Goal: Task Accomplishment & Management: Complete application form

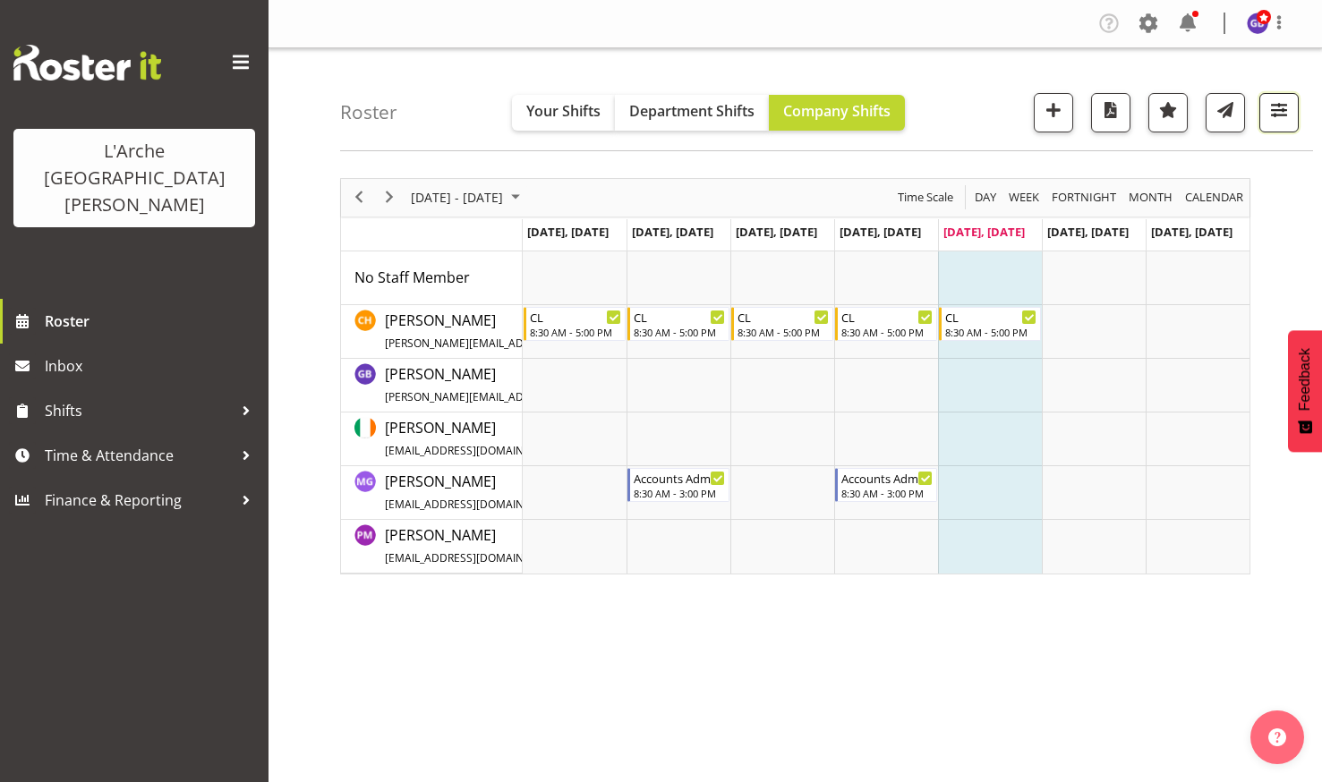
click at [1272, 108] on span "button" at bounding box center [1278, 109] width 23 height 23
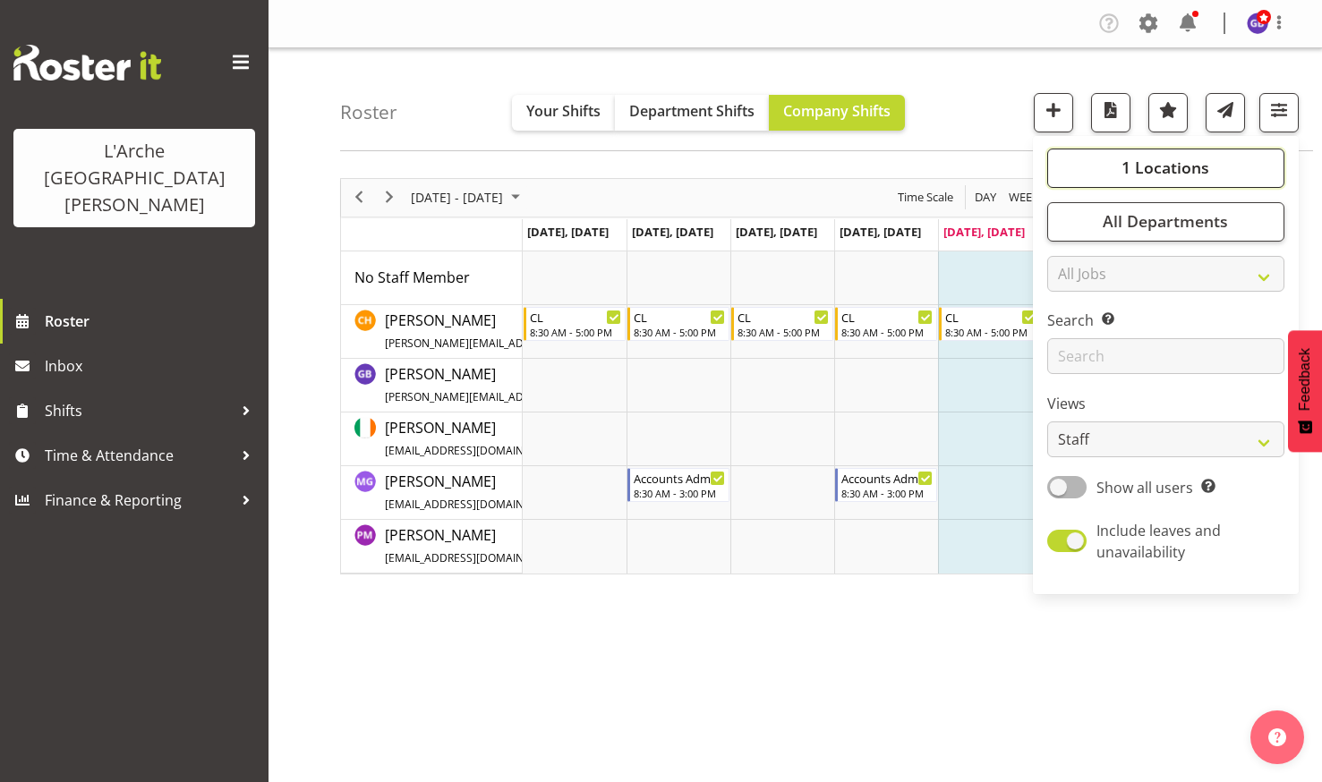
click at [1157, 158] on span "1 Locations" at bounding box center [1165, 167] width 88 height 21
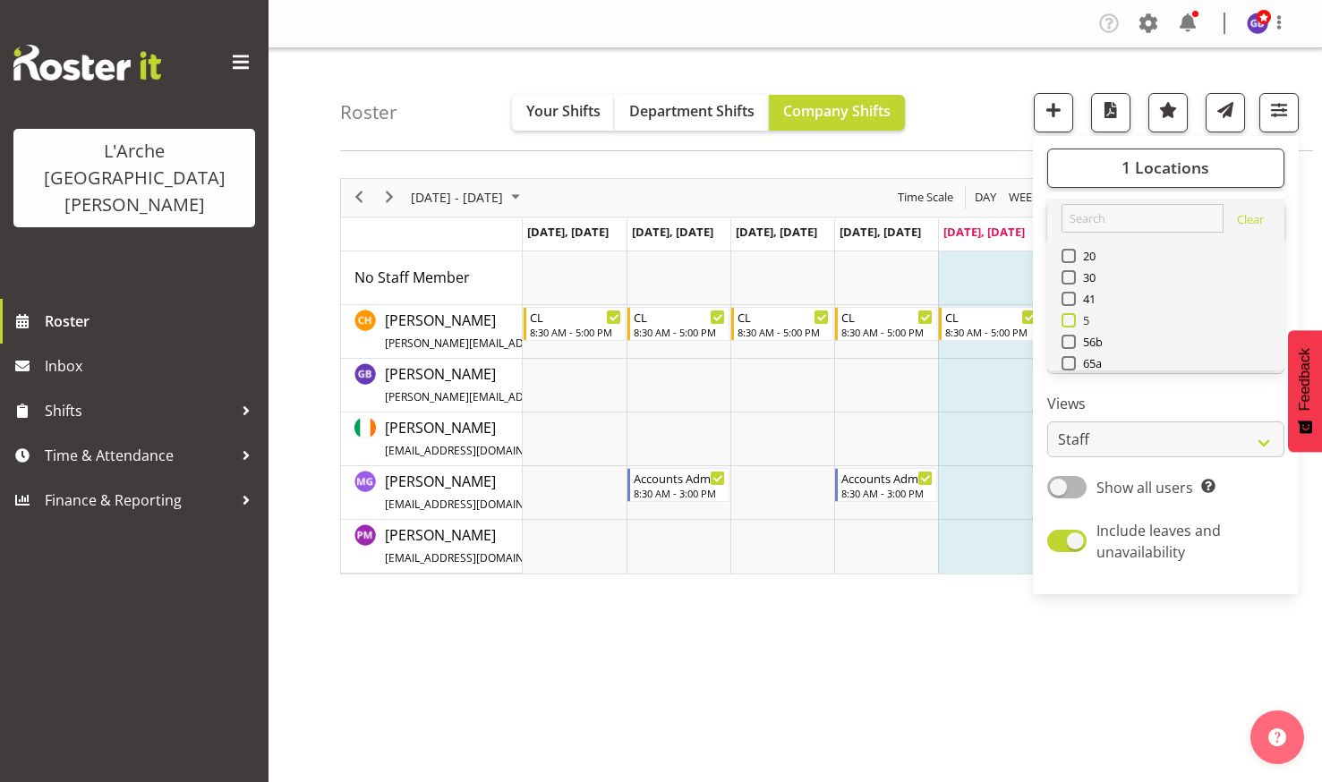
click at [1069, 316] on span at bounding box center [1068, 320] width 14 height 14
click at [1069, 316] on input "5" at bounding box center [1067, 320] width 12 height 12
checkbox input "true"
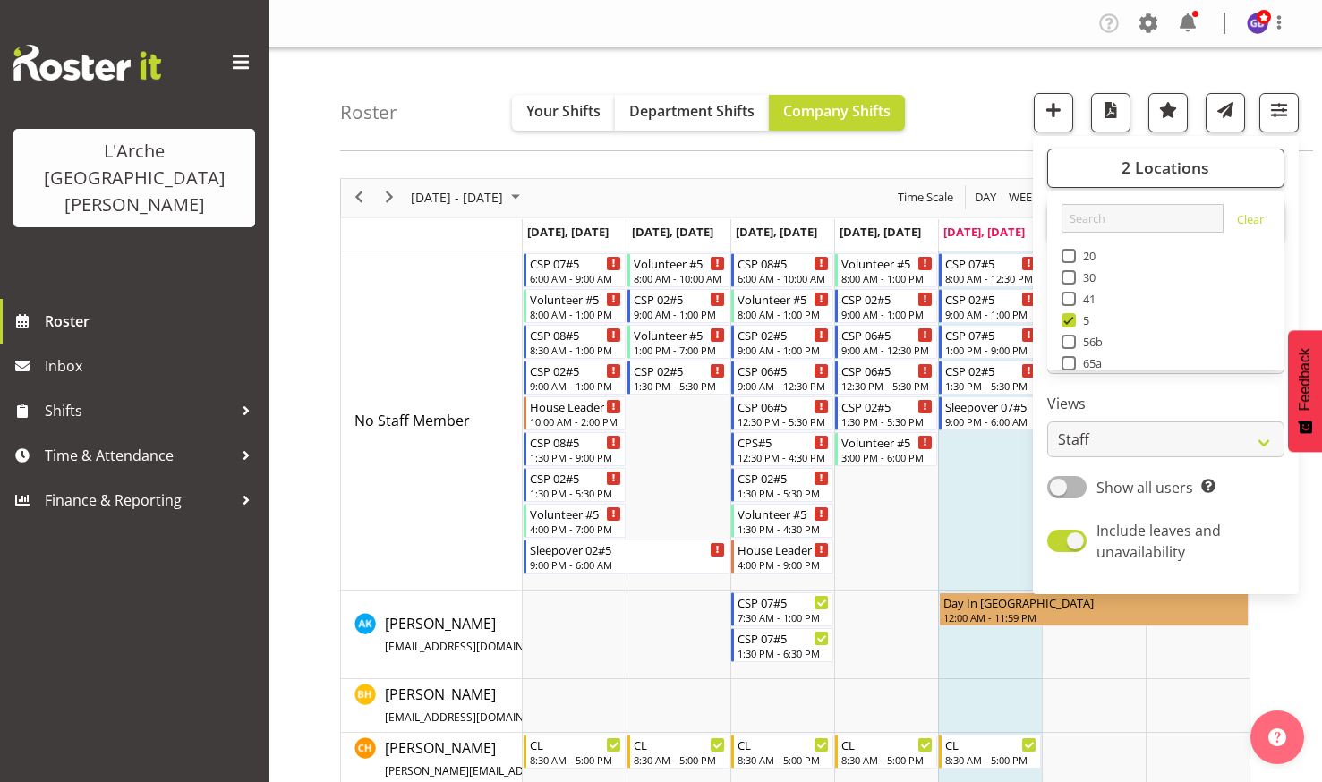
click at [952, 116] on div "Roster Your Shifts Department Shifts Company Shifts 2 Locations Clear 20 30 41 …" at bounding box center [826, 99] width 973 height 103
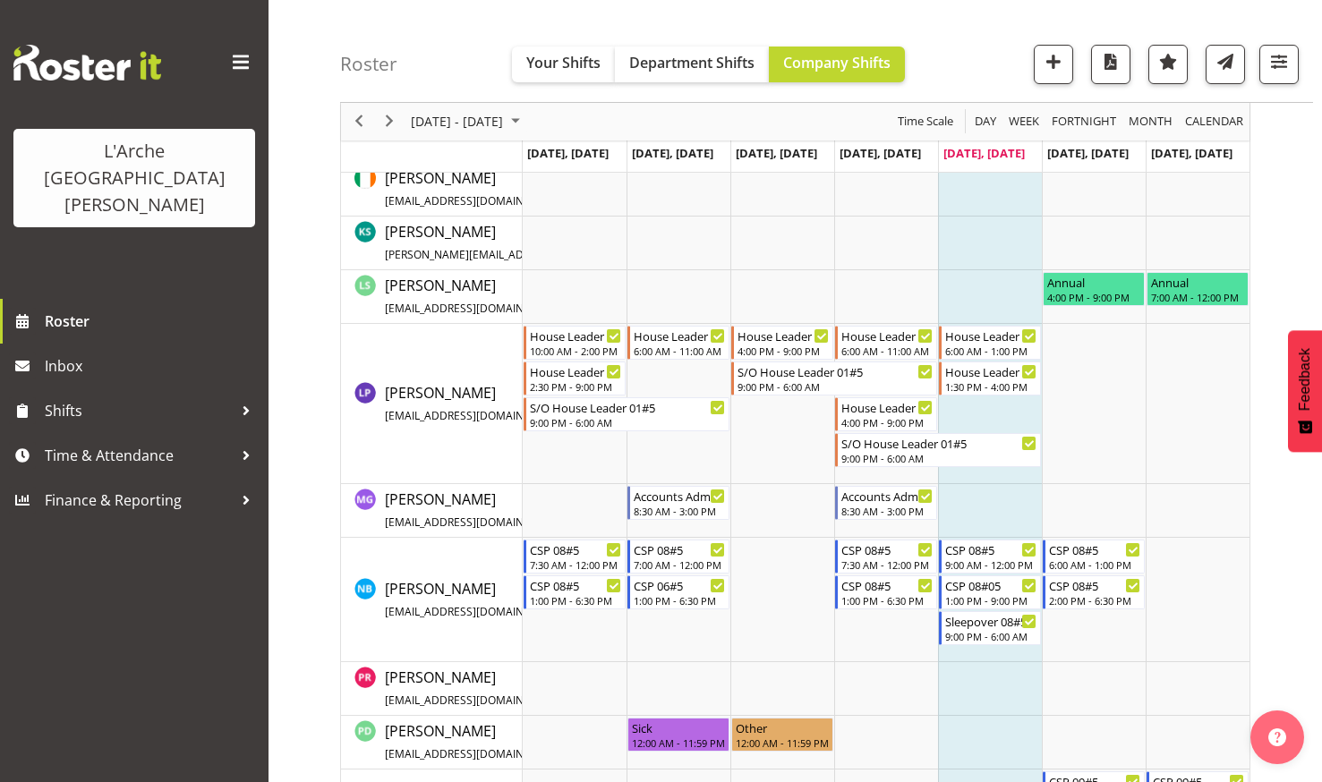
scroll to position [953, 0]
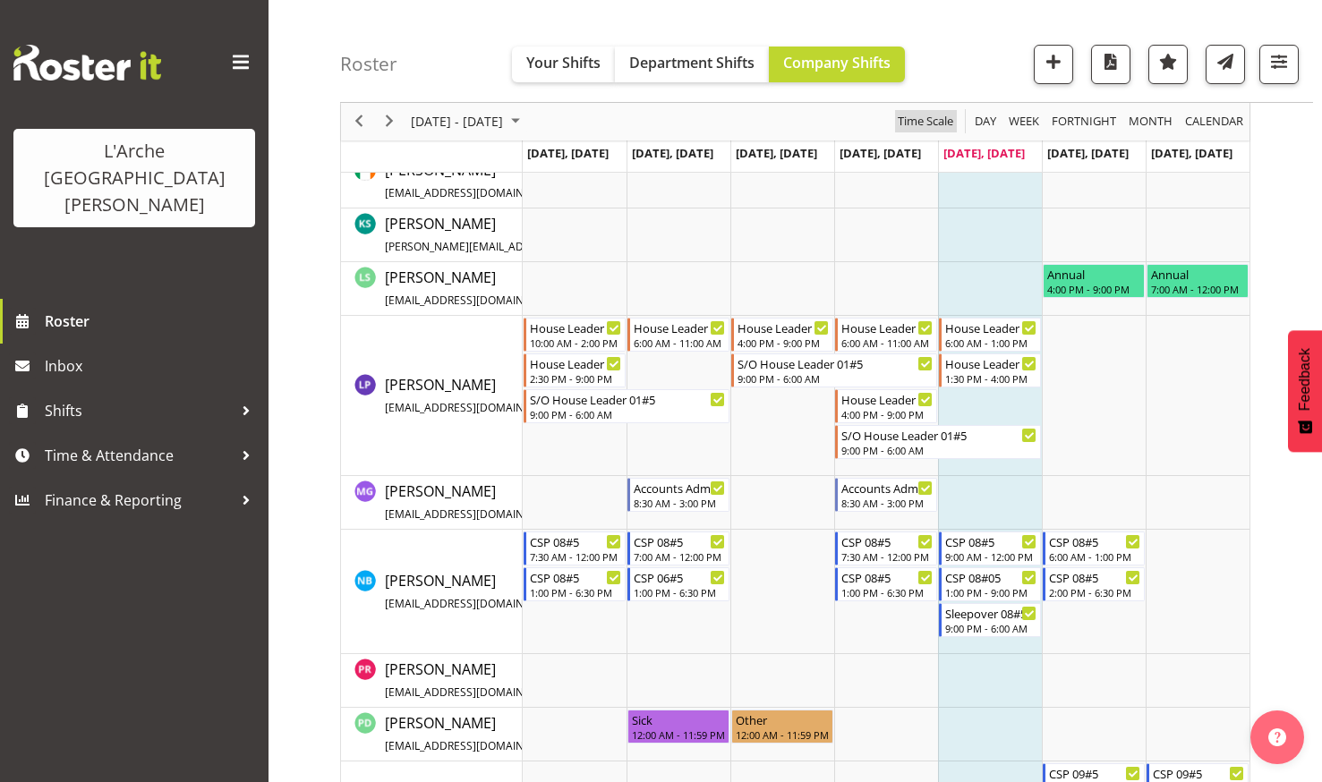
click at [952, 116] on span "Time Scale" at bounding box center [925, 122] width 59 height 22
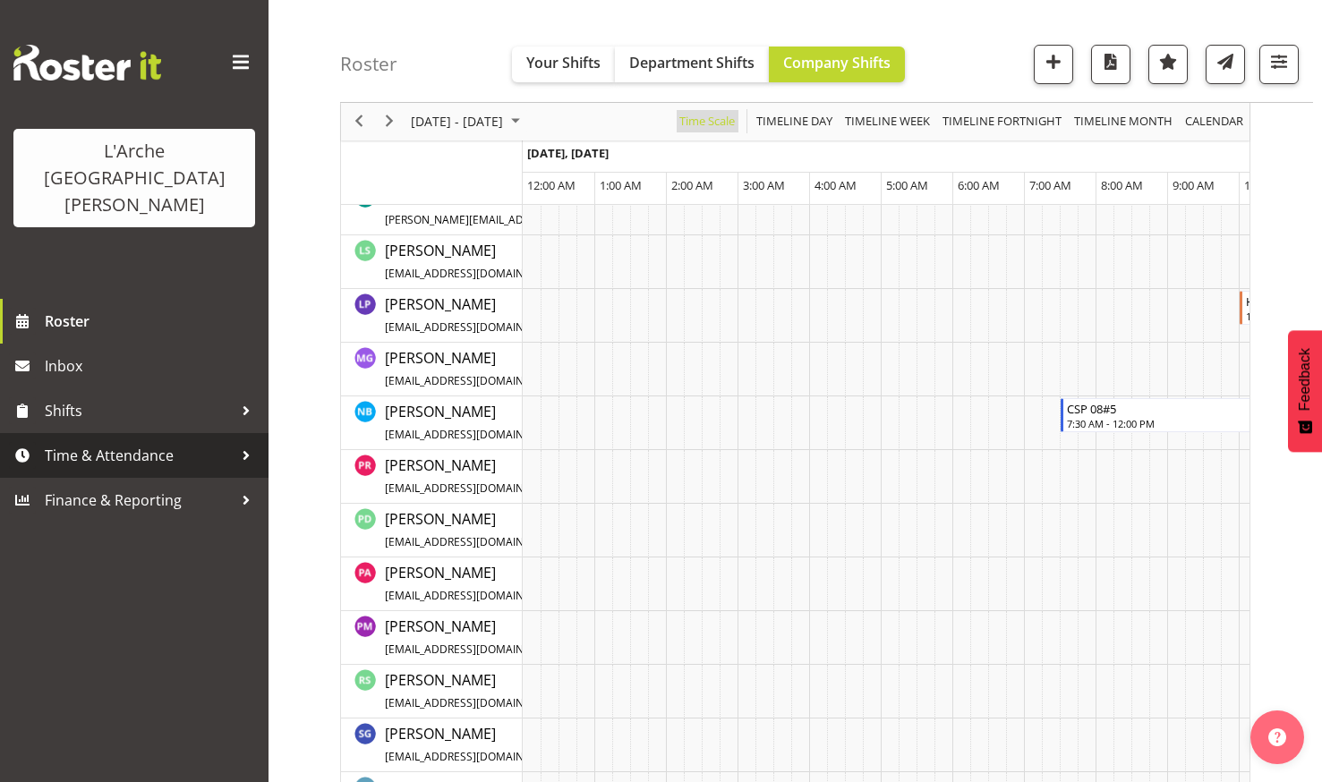
scroll to position [0, 6873]
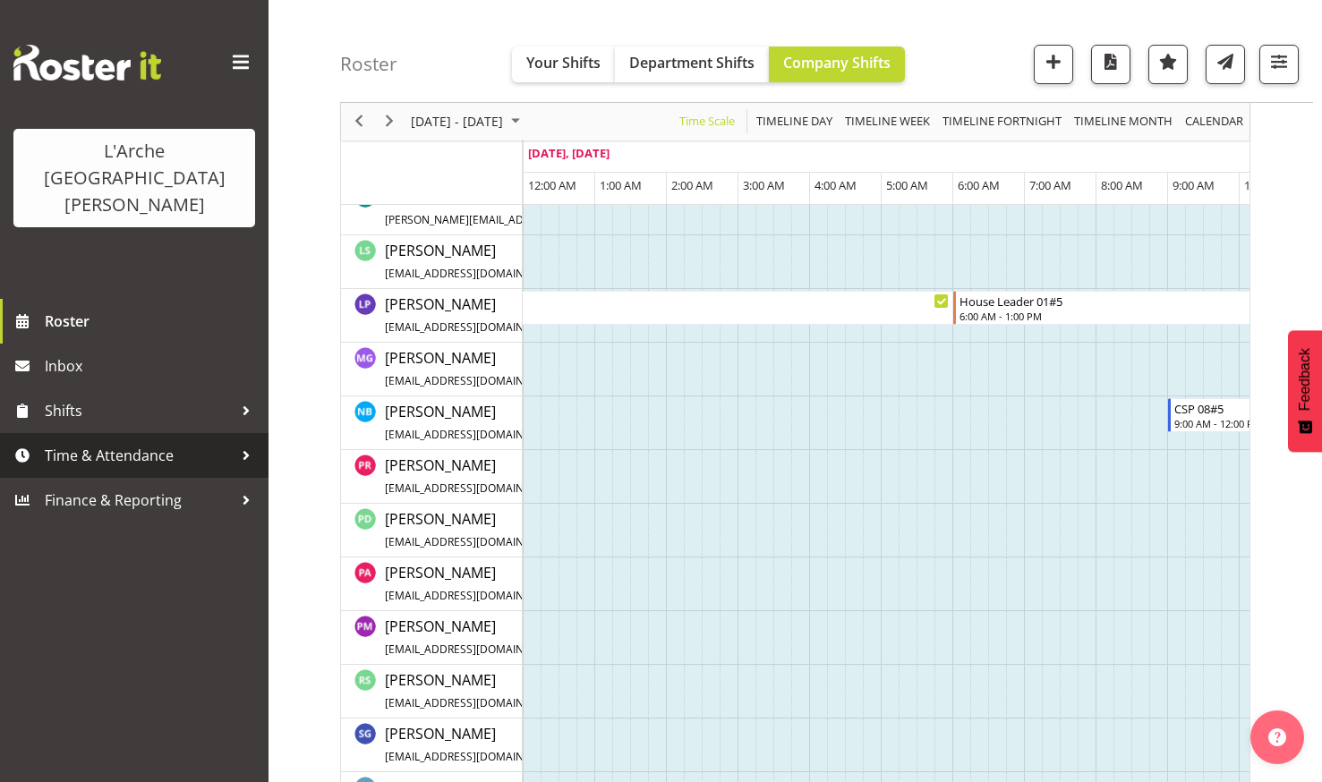
click at [99, 442] on span "Time & Attendance" at bounding box center [139, 455] width 188 height 27
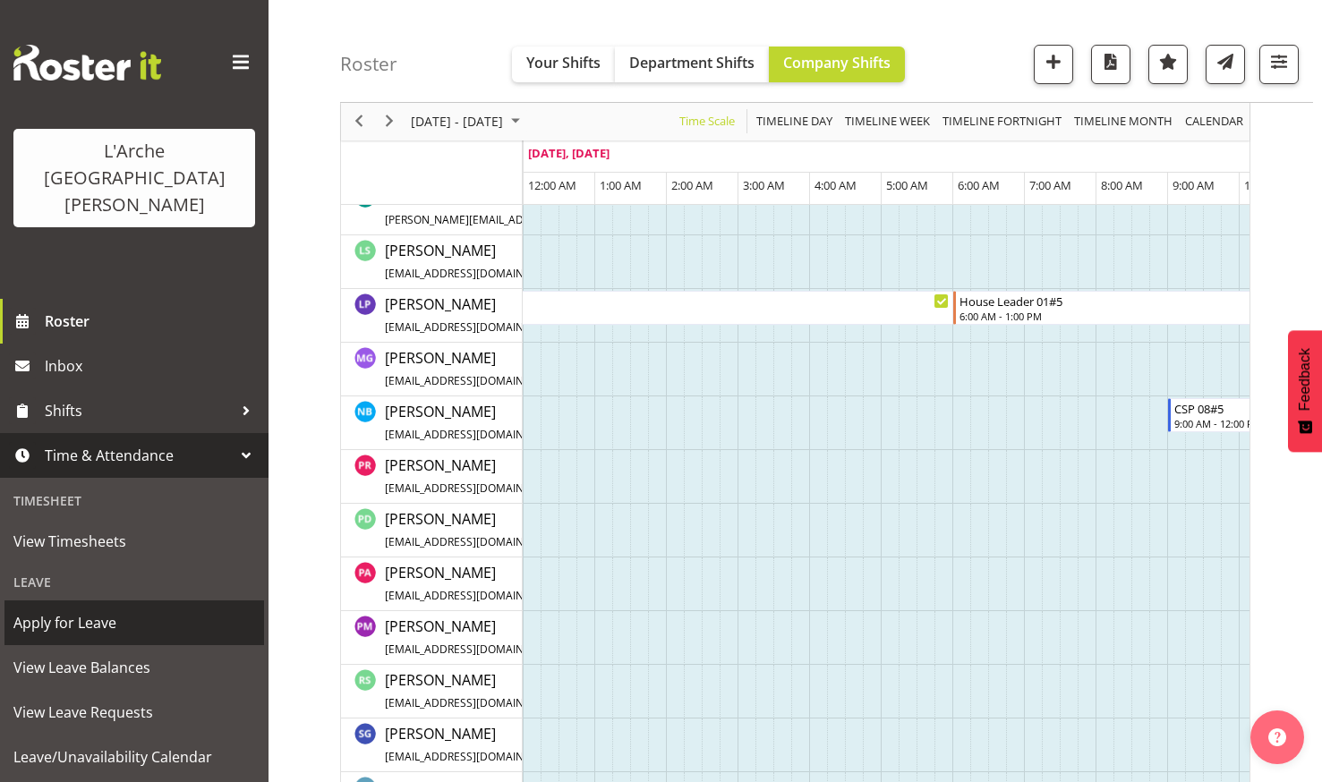
click at [56, 609] on span "Apply for Leave" at bounding box center [134, 622] width 242 height 27
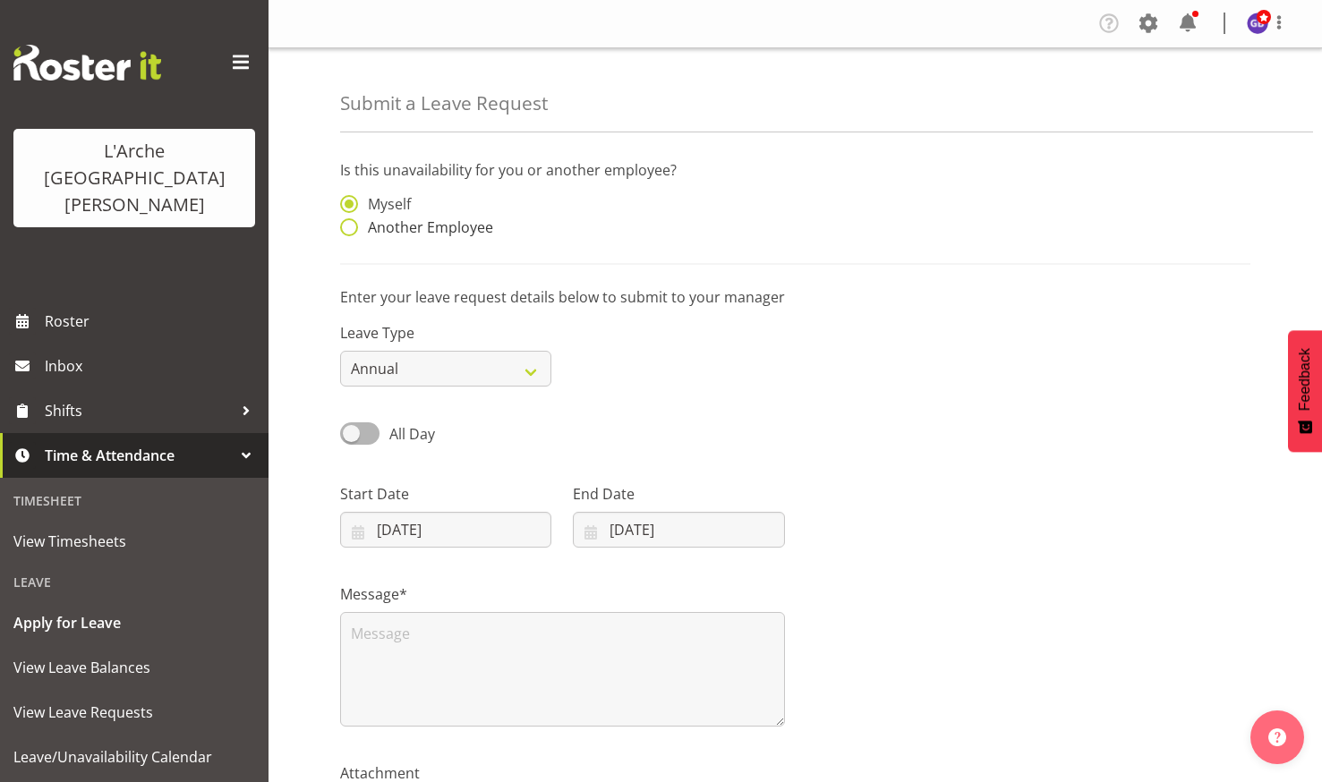
click at [351, 224] on span at bounding box center [349, 227] width 18 height 18
click at [351, 224] on input "Another Employee" at bounding box center [346, 228] width 12 height 12
radio input "true"
click at [585, 209] on input "text" at bounding box center [678, 213] width 211 height 36
click at [609, 253] on span "[PERSON_NAME]" at bounding box center [642, 258] width 111 height 20
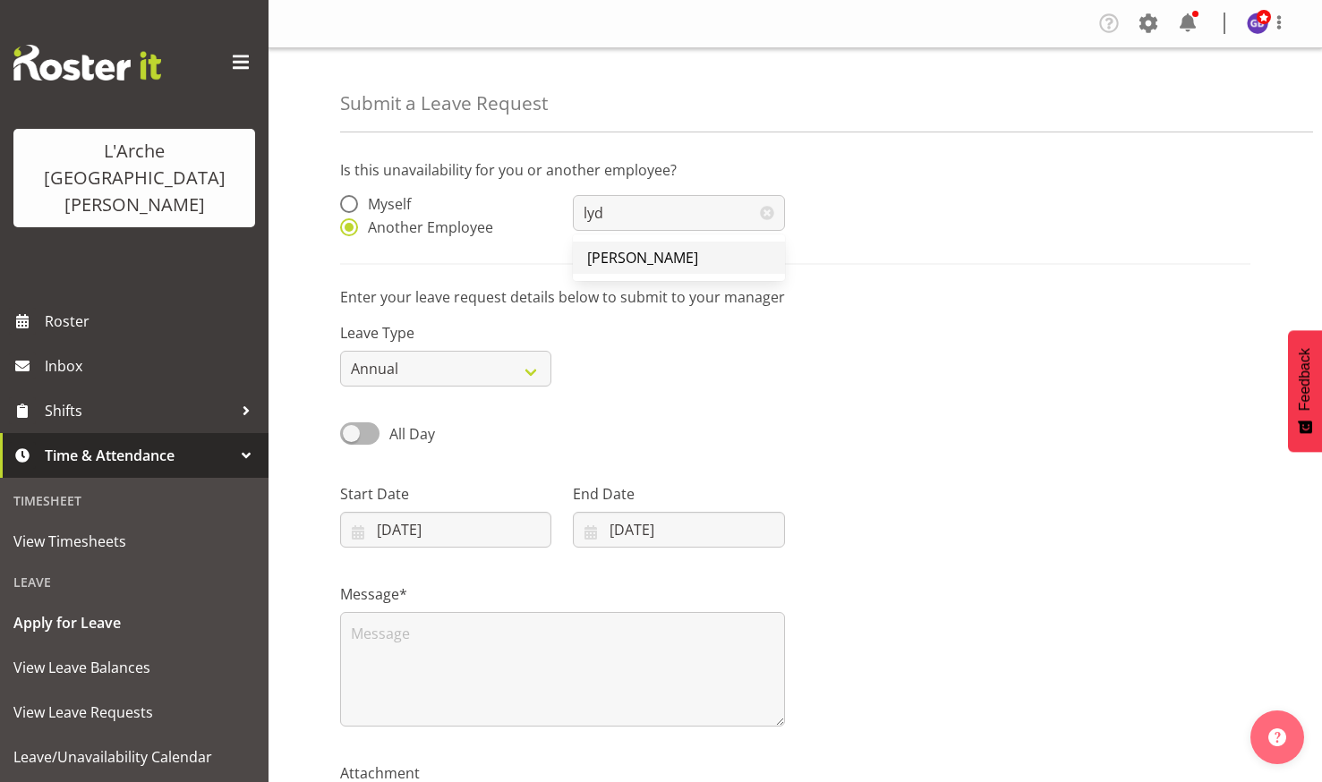
type input "[PERSON_NAME]"
click at [530, 368] on select "Annual Sick Leave Without Pay Bereavement Domestic Violence Parental Jury Servi…" at bounding box center [445, 369] width 211 height 36
select select "Day In [GEOGRAPHIC_DATA]"
click at [340, 351] on select "Annual Sick Leave Without Pay Bereavement Domestic Violence Parental Jury Servi…" at bounding box center [445, 369] width 211 height 36
click at [363, 426] on span at bounding box center [359, 433] width 39 height 22
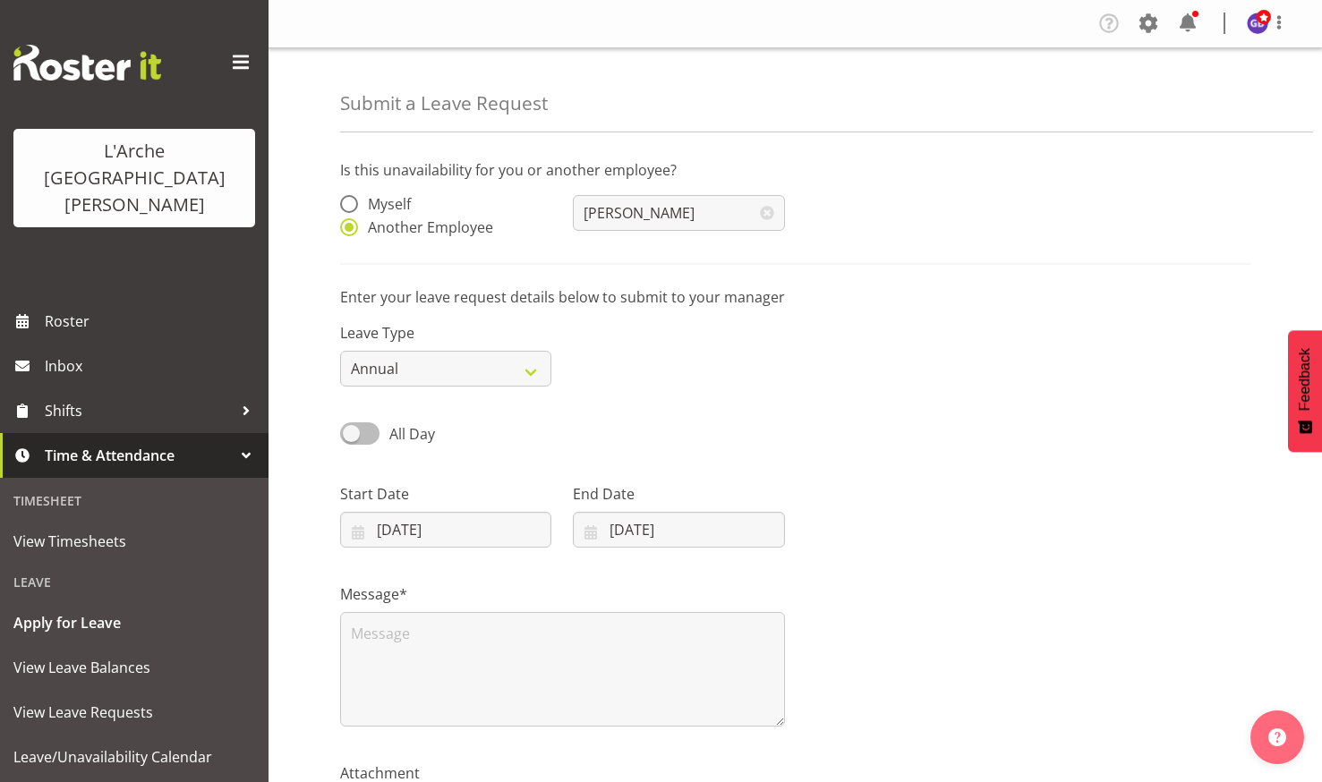
click at [352, 428] on input "All Day" at bounding box center [346, 434] width 12 height 12
checkbox input "true"
click at [617, 522] on input "00:00" at bounding box center [678, 530] width 211 height 36
click at [686, 572] on select "00 01 02 03 04 05 06 07 08 09 10 11 12 13 14 15 16 17 18 19 20 21 22 23" at bounding box center [695, 576] width 40 height 36
select select "9"
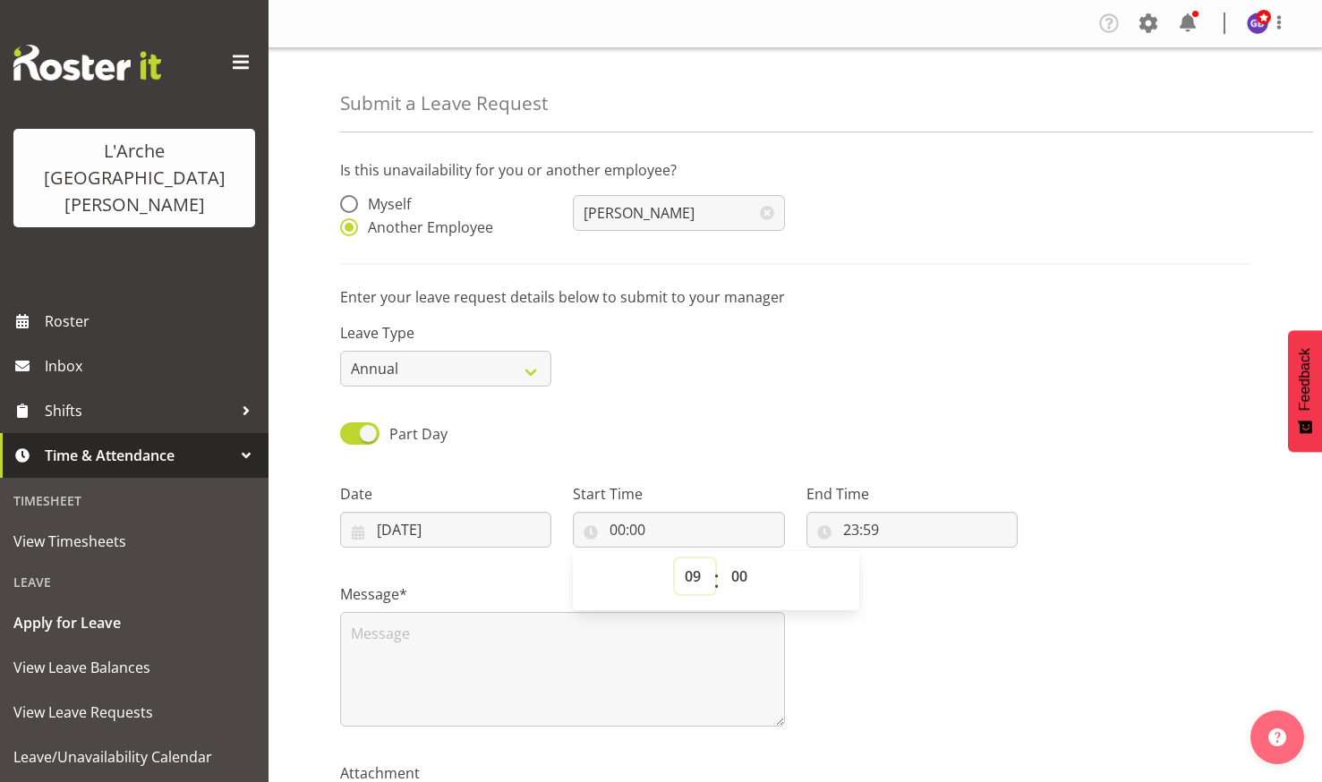
click at [675, 558] on select "00 01 02 03 04 05 06 07 08 09 10 11 12 13 14 15 16 17 18 19 20 21 22 23" at bounding box center [695, 576] width 40 height 36
type input "09:00"
click at [862, 517] on input "23:59" at bounding box center [911, 530] width 211 height 36
click at [926, 568] on select "00 01 02 03 04 05 06 07 08 09 10 11 12 13 14 15 16 17 18 19 20 21 22 23" at bounding box center [928, 576] width 40 height 36
select select "16"
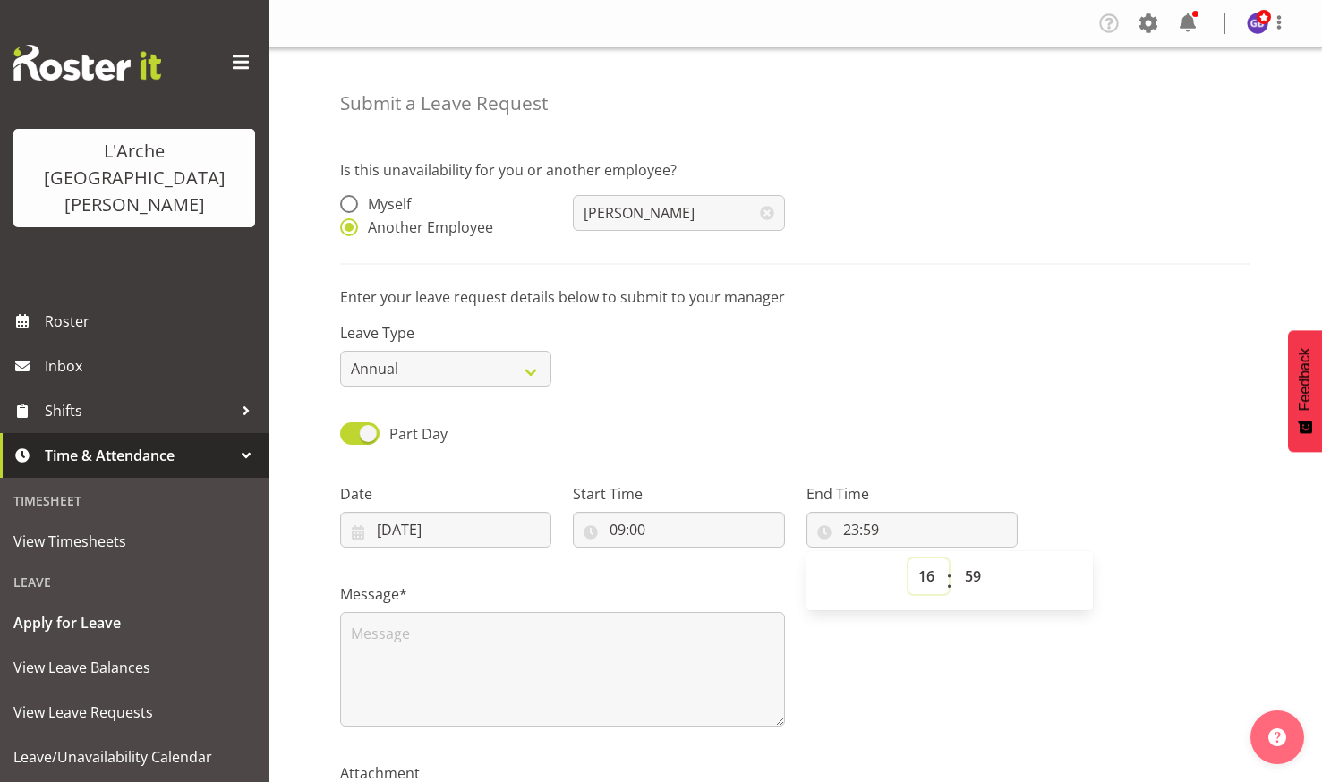
click at [908, 558] on select "00 01 02 03 04 05 06 07 08 09 10 11 12 13 14 15 16 17 18 19 20 21 22 23" at bounding box center [928, 576] width 40 height 36
type input "16:59"
click at [975, 570] on select "00 01 02 03 04 05 06 07 08 09 10 11 12 13 14 15 16 17 18 19 20 21 22 23 24 25 2…" at bounding box center [975, 576] width 40 height 36
select select "0"
click at [955, 558] on select "00 01 02 03 04 05 06 07 08 09 10 11 12 13 14 15 16 17 18 19 20 21 22 23 24 25 2…" at bounding box center [975, 576] width 40 height 36
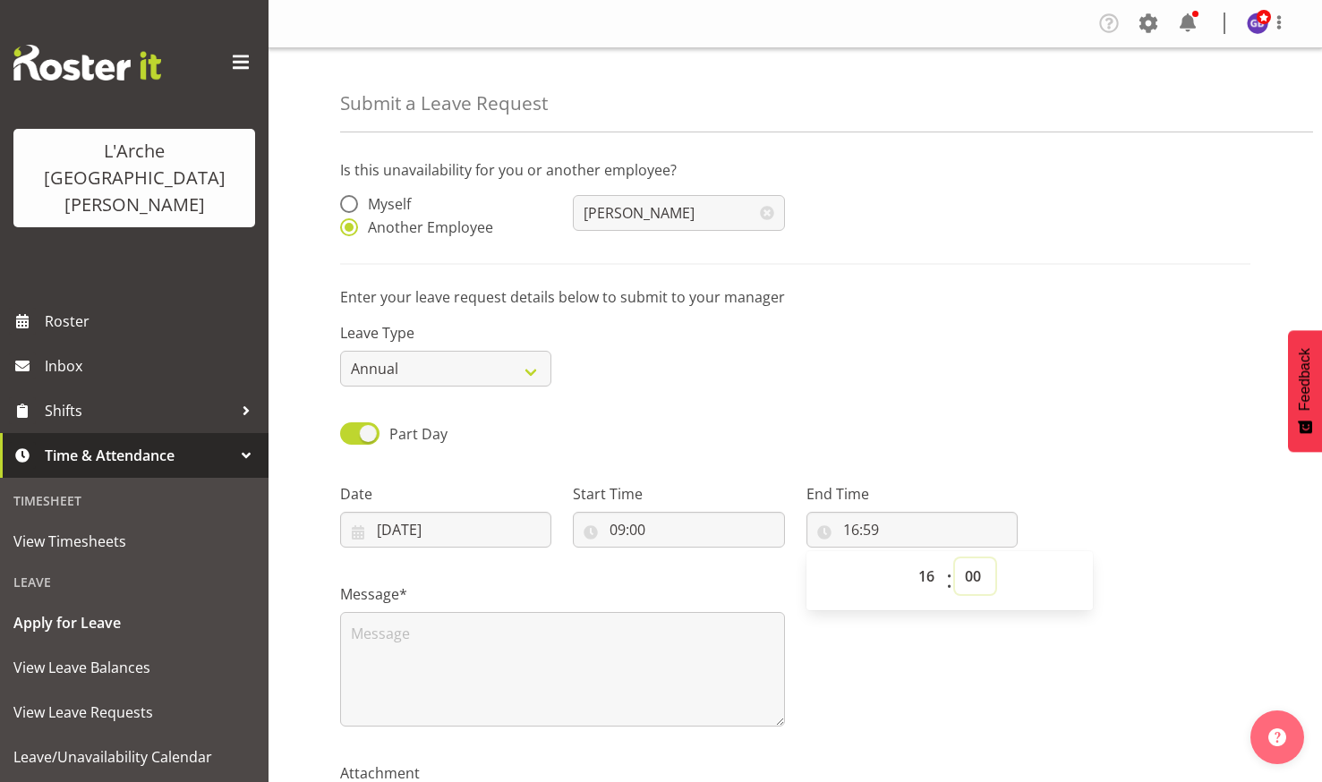
type input "16:00"
click at [357, 633] on textarea at bounding box center [562, 669] width 445 height 115
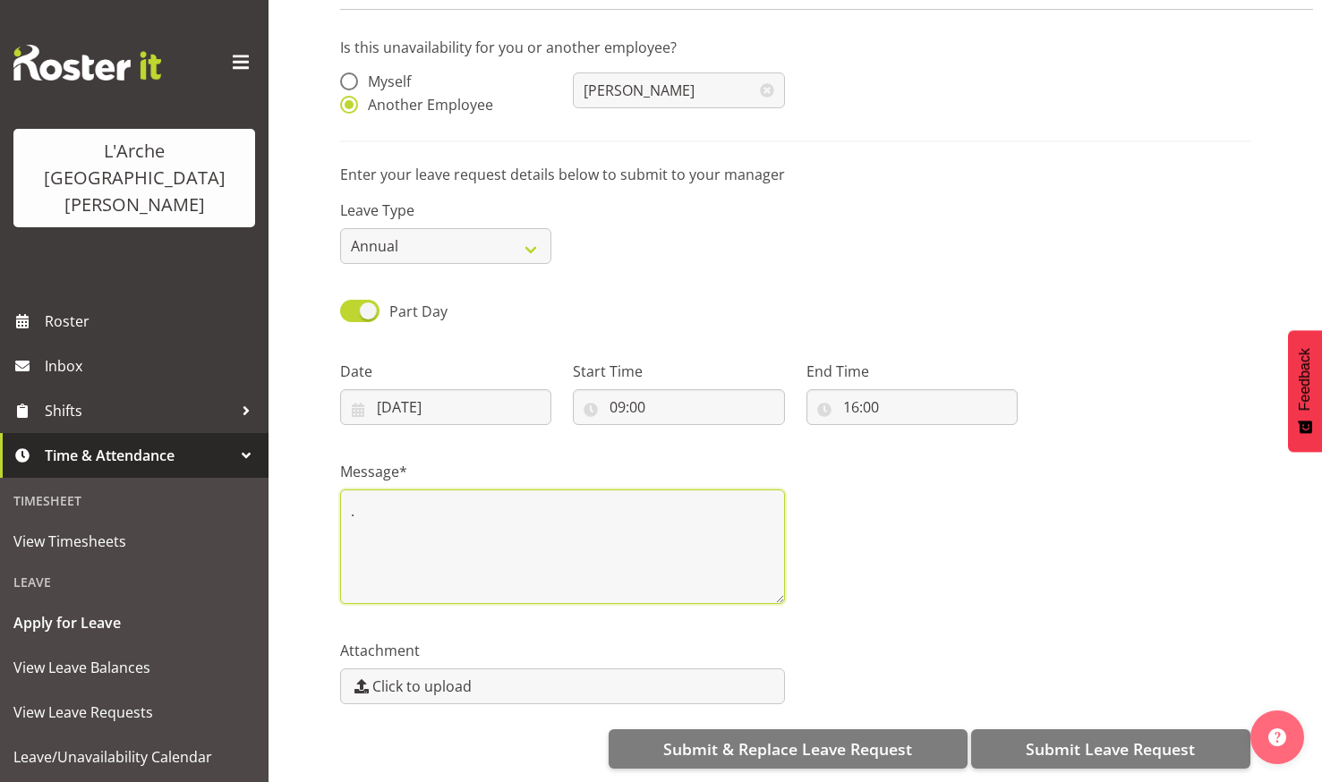
scroll to position [136, 0]
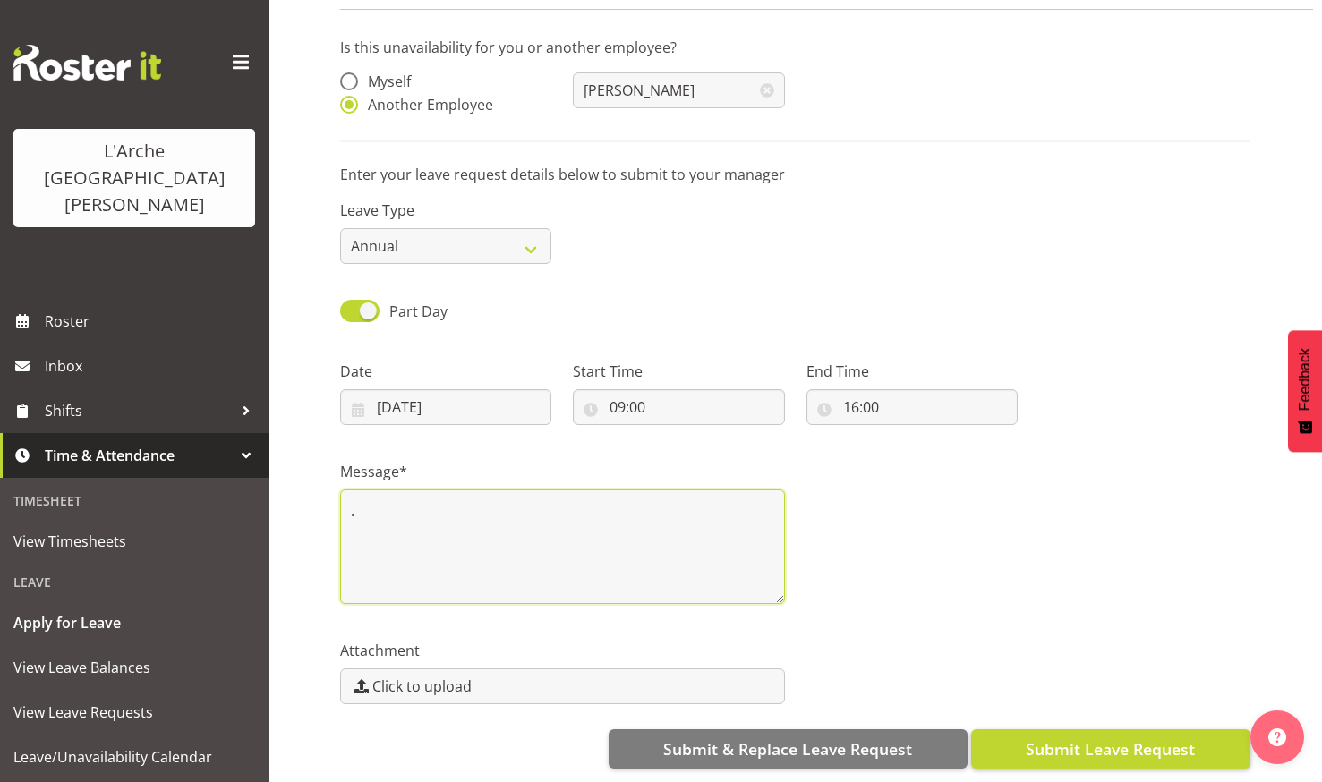
type textarea "."
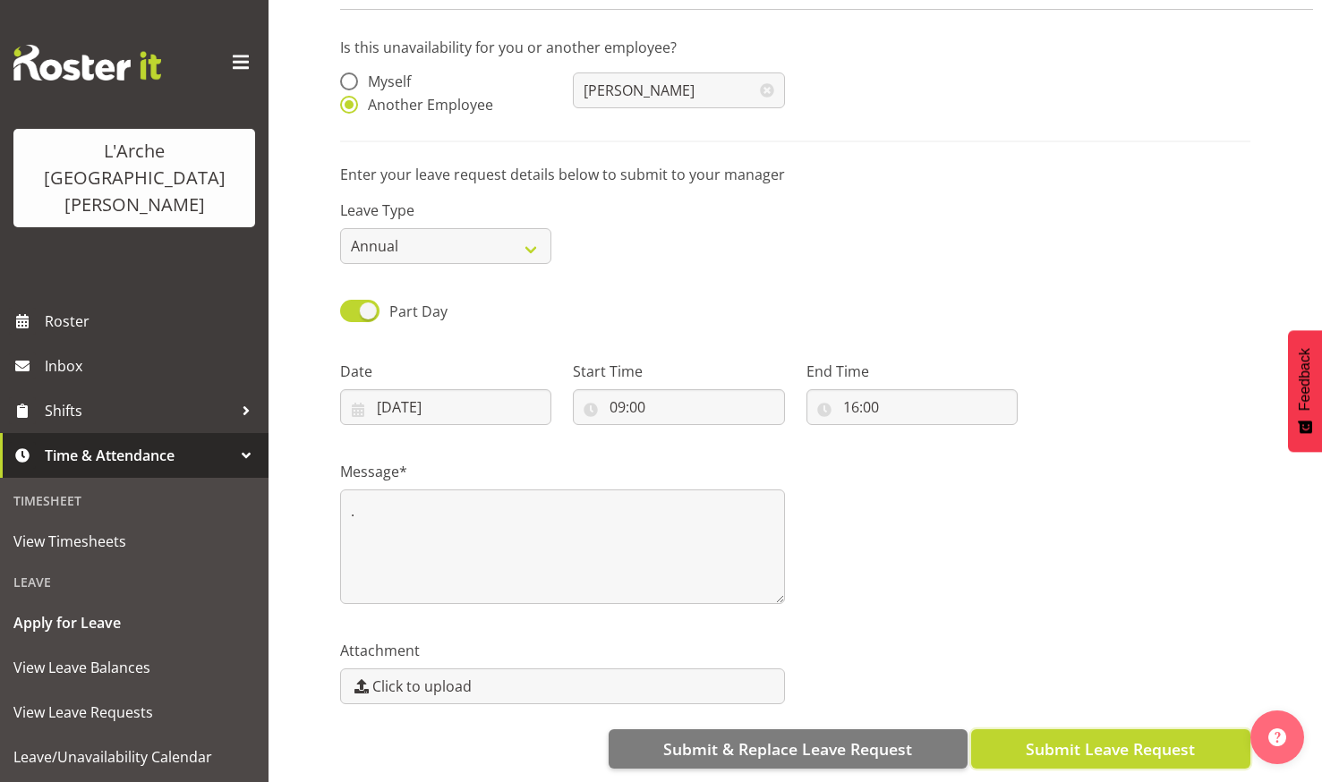
click at [1052, 737] on span "Submit Leave Request" at bounding box center [1110, 748] width 169 height 23
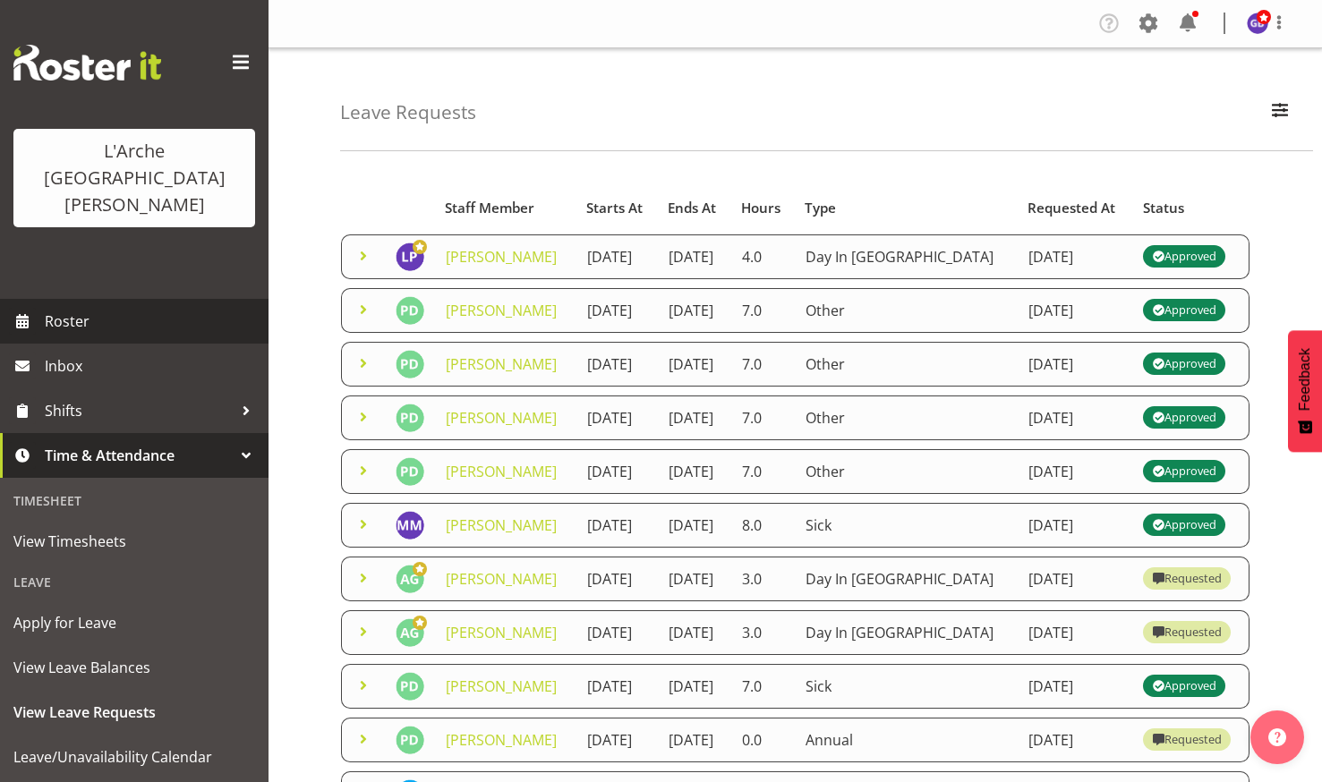
click at [74, 308] on span "Roster" at bounding box center [152, 321] width 215 height 27
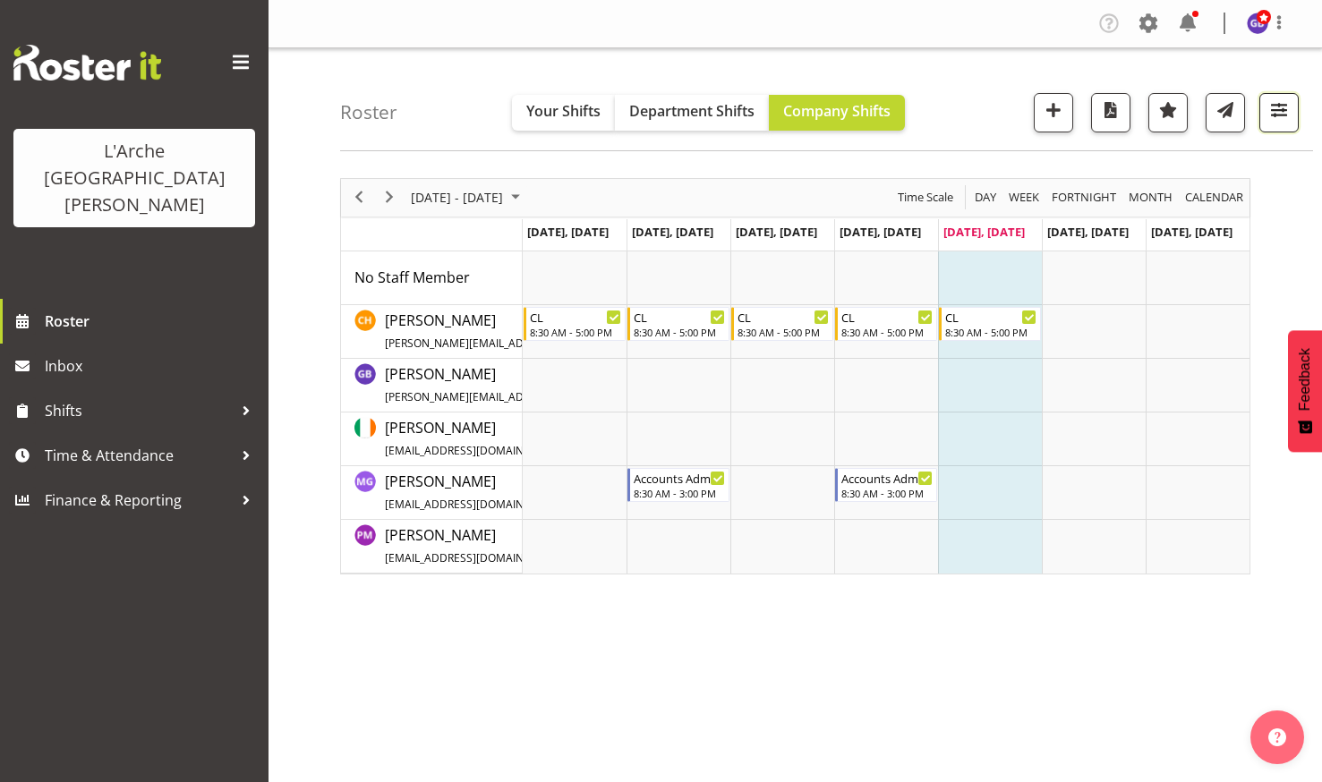
click at [1273, 104] on span "button" at bounding box center [1278, 109] width 23 height 23
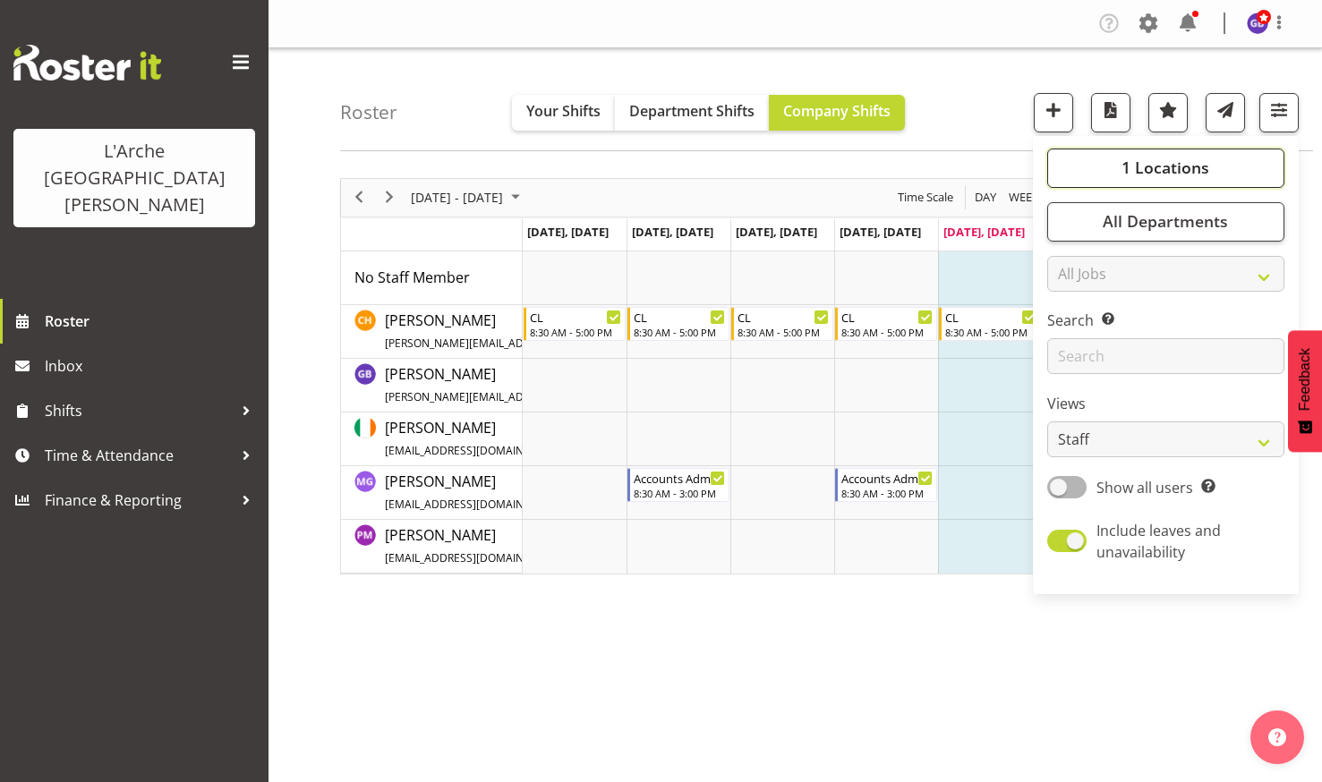
click at [1138, 158] on span "1 Locations" at bounding box center [1165, 167] width 88 height 21
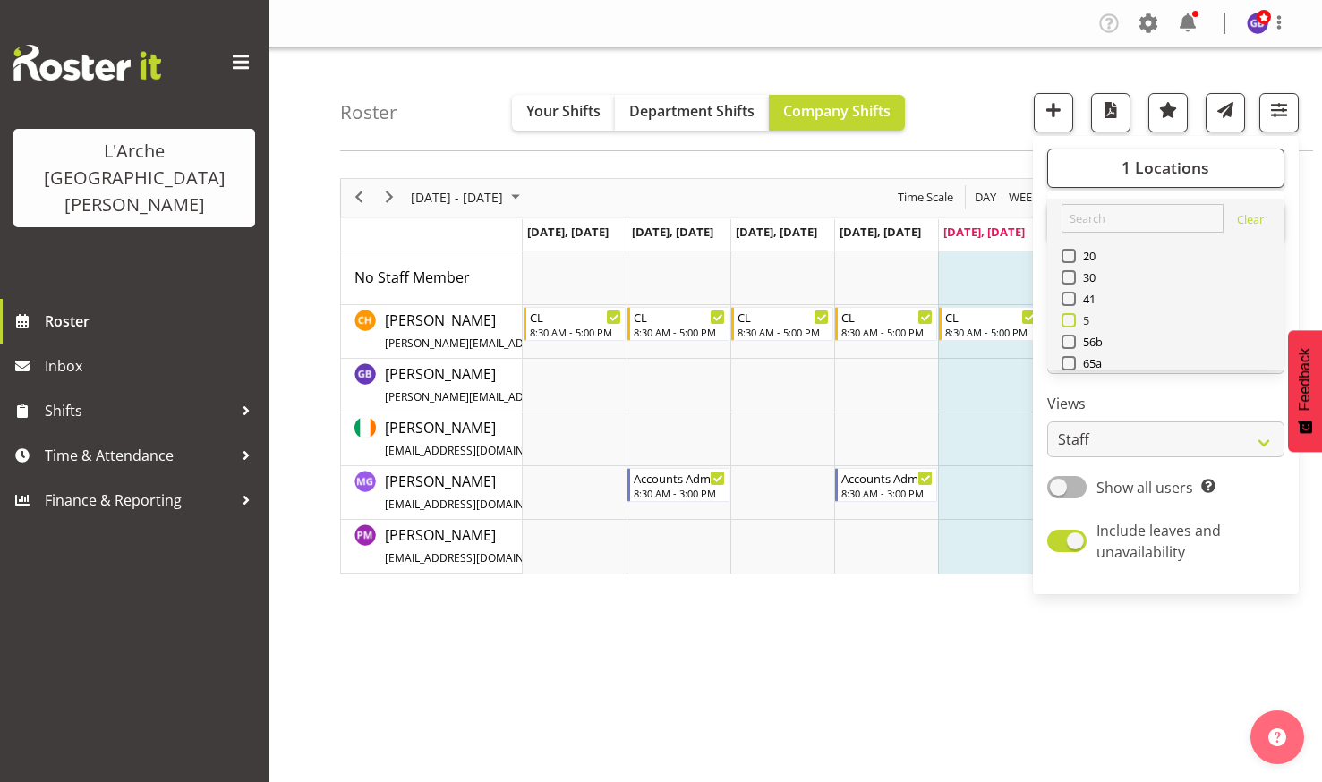
click at [1071, 317] on span at bounding box center [1068, 320] width 14 height 14
click at [1071, 317] on input "5" at bounding box center [1067, 320] width 12 height 12
checkbox input "true"
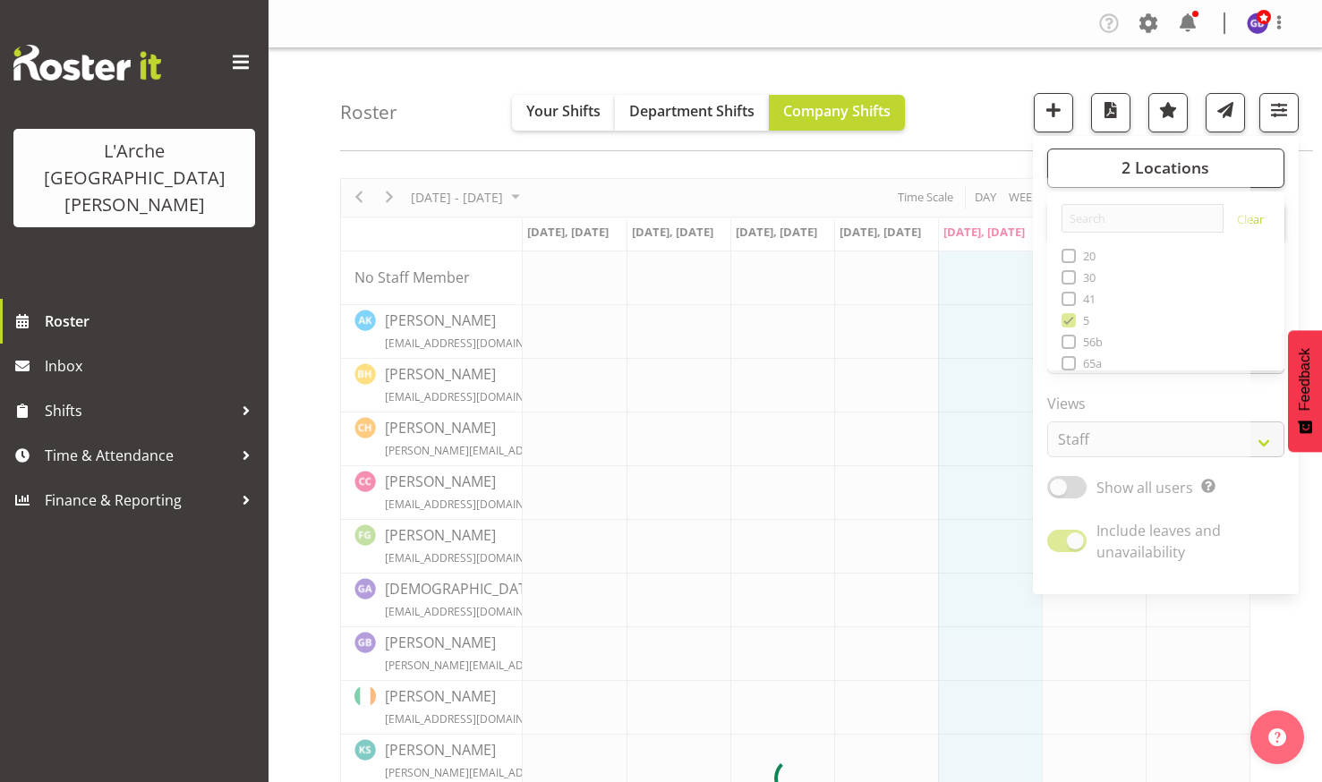
click at [971, 114] on div "Roster Your Shifts Department Shifts Company Shifts 2 Locations Clear 20 30 41 …" at bounding box center [826, 99] width 973 height 103
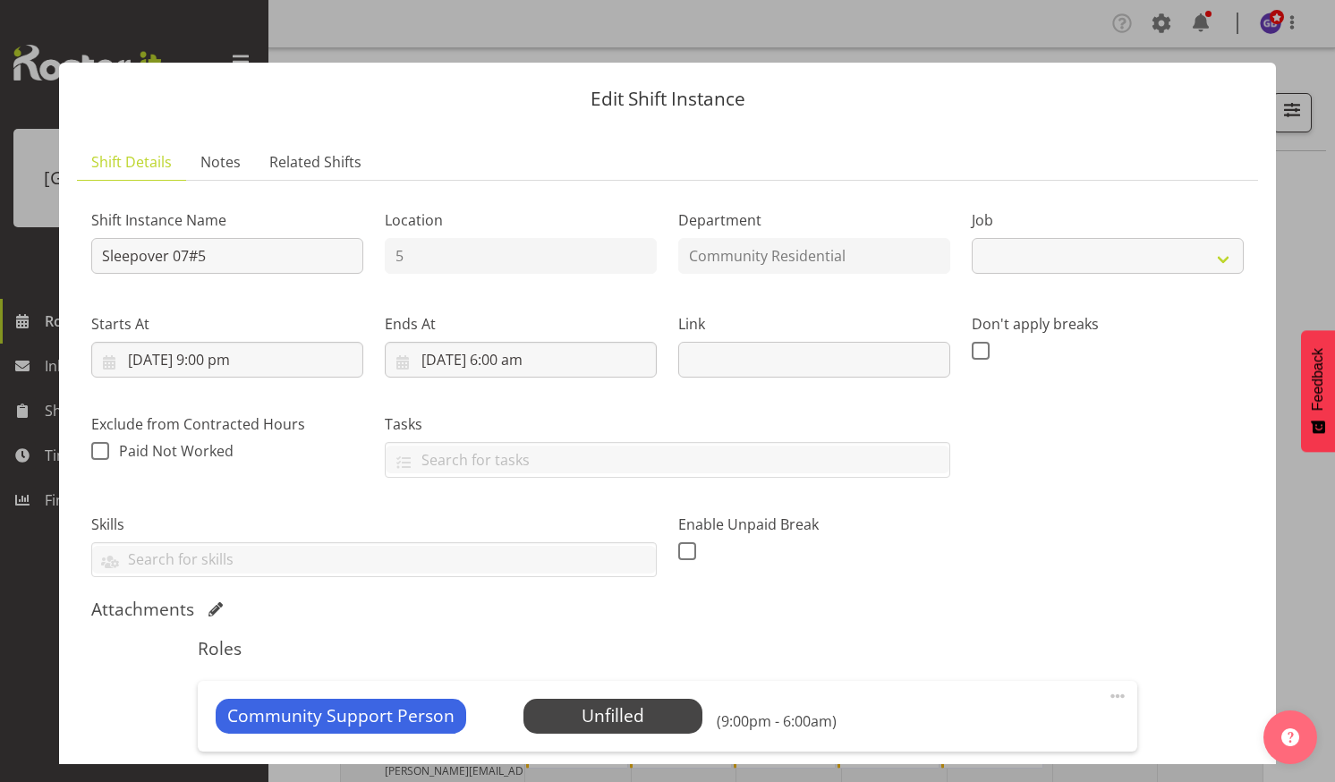
select select "2"
click at [1312, 30] on button "button" at bounding box center [1303, 32] width 29 height 29
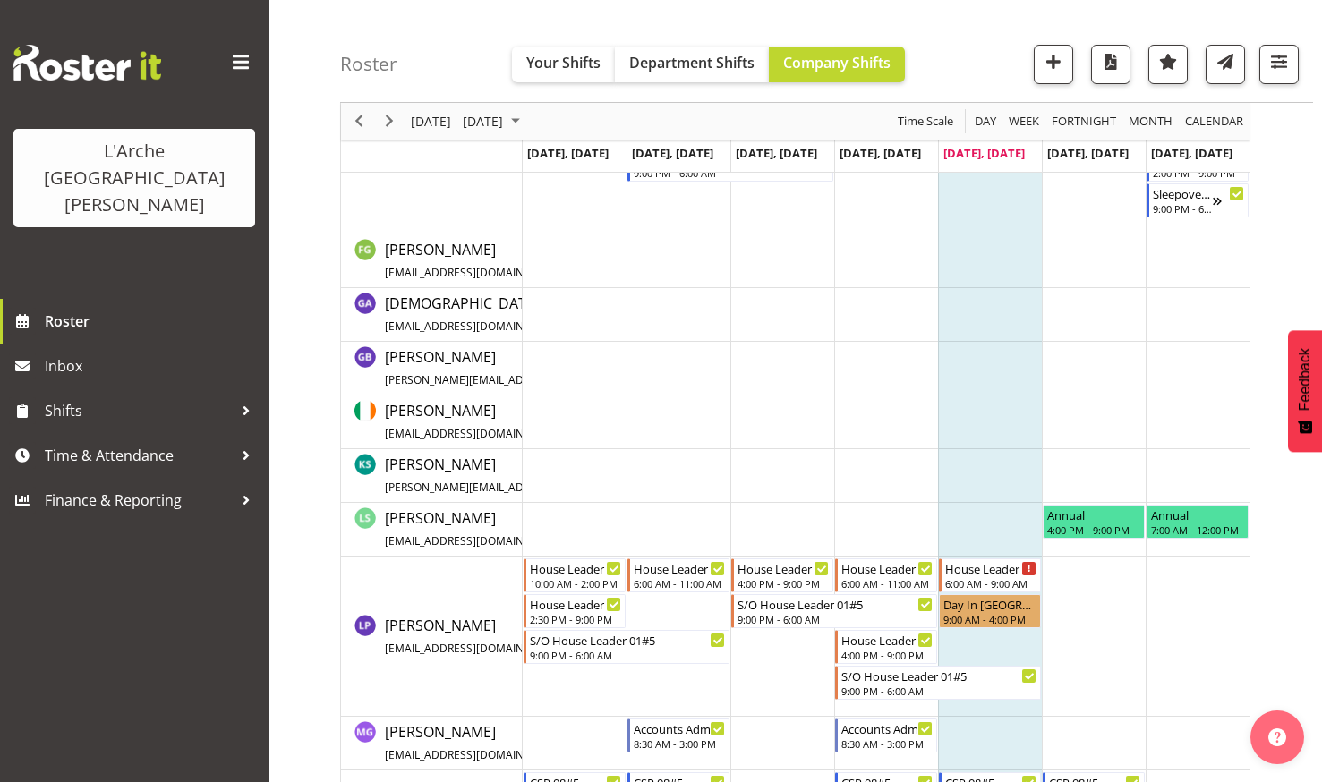
scroll to position [720, 0]
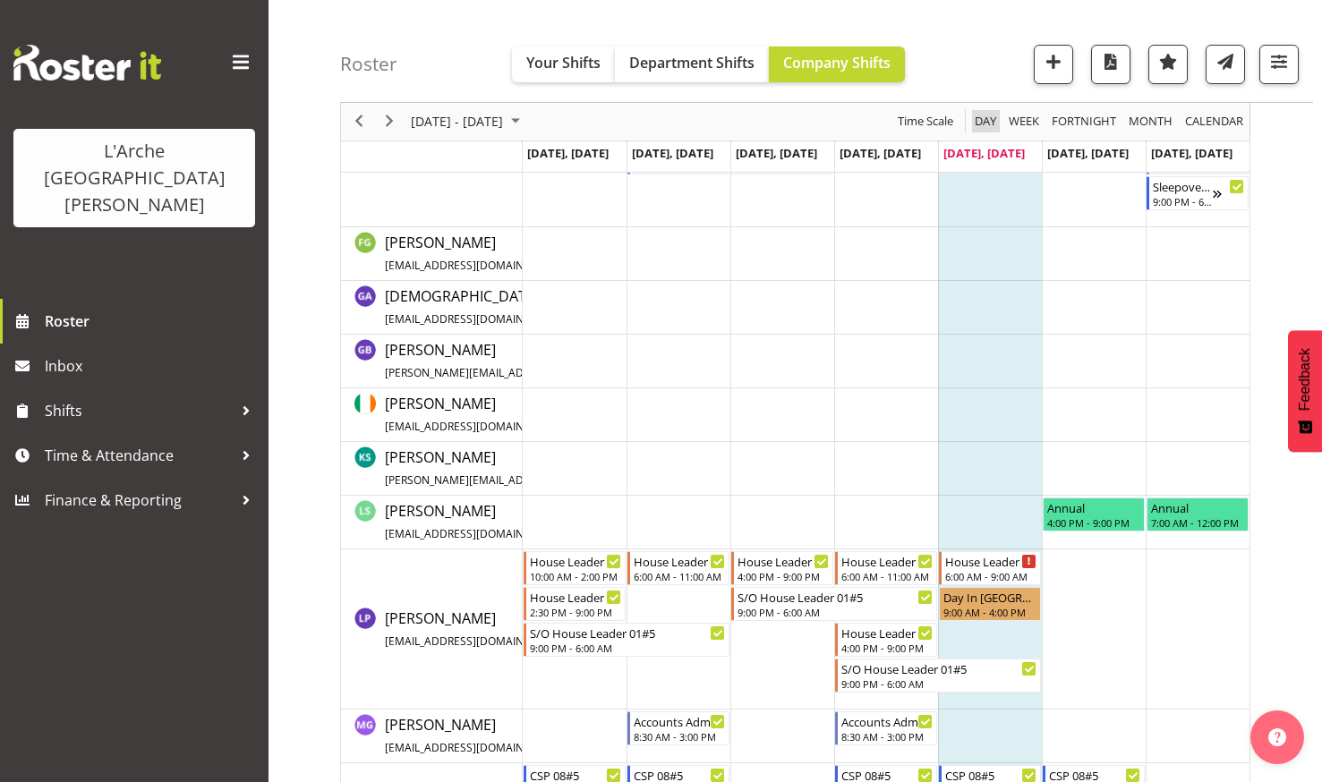
click at [973, 114] on span "Day" at bounding box center [985, 122] width 25 height 22
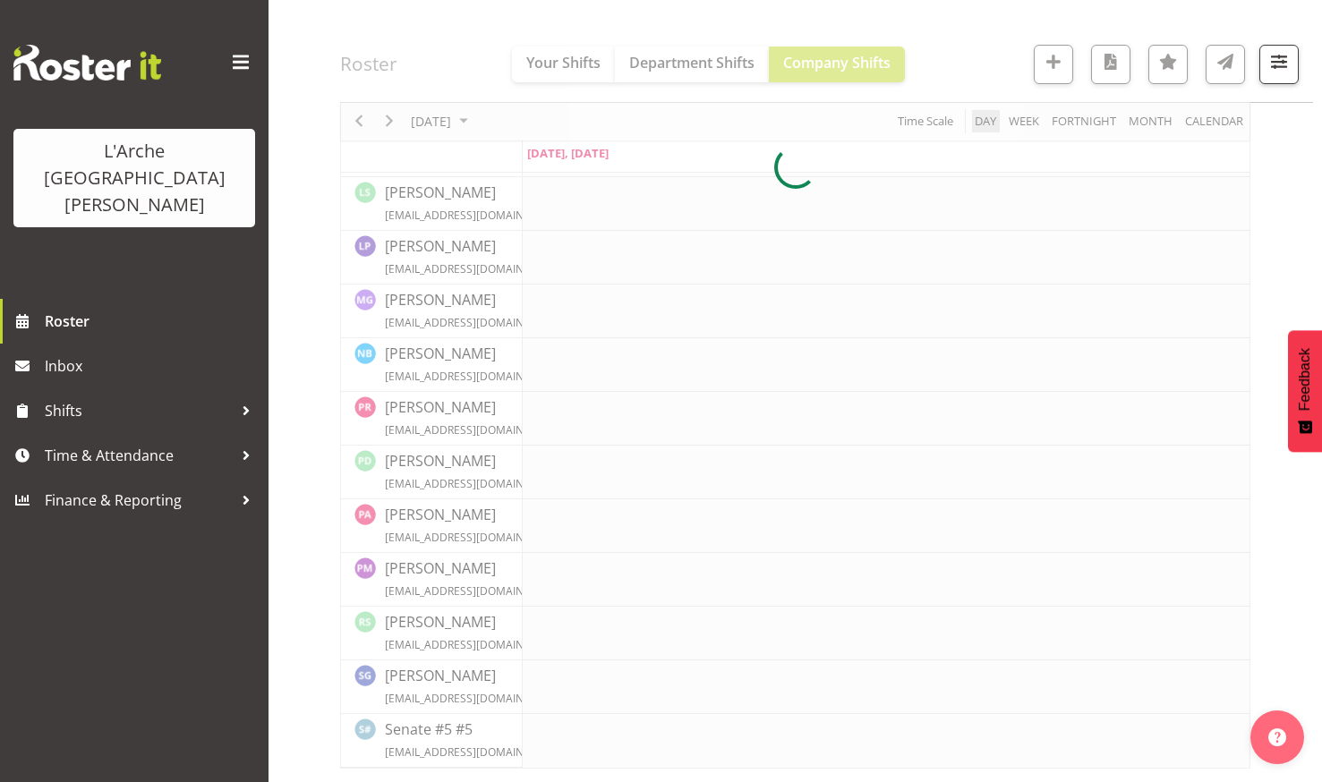
scroll to position [610, 0]
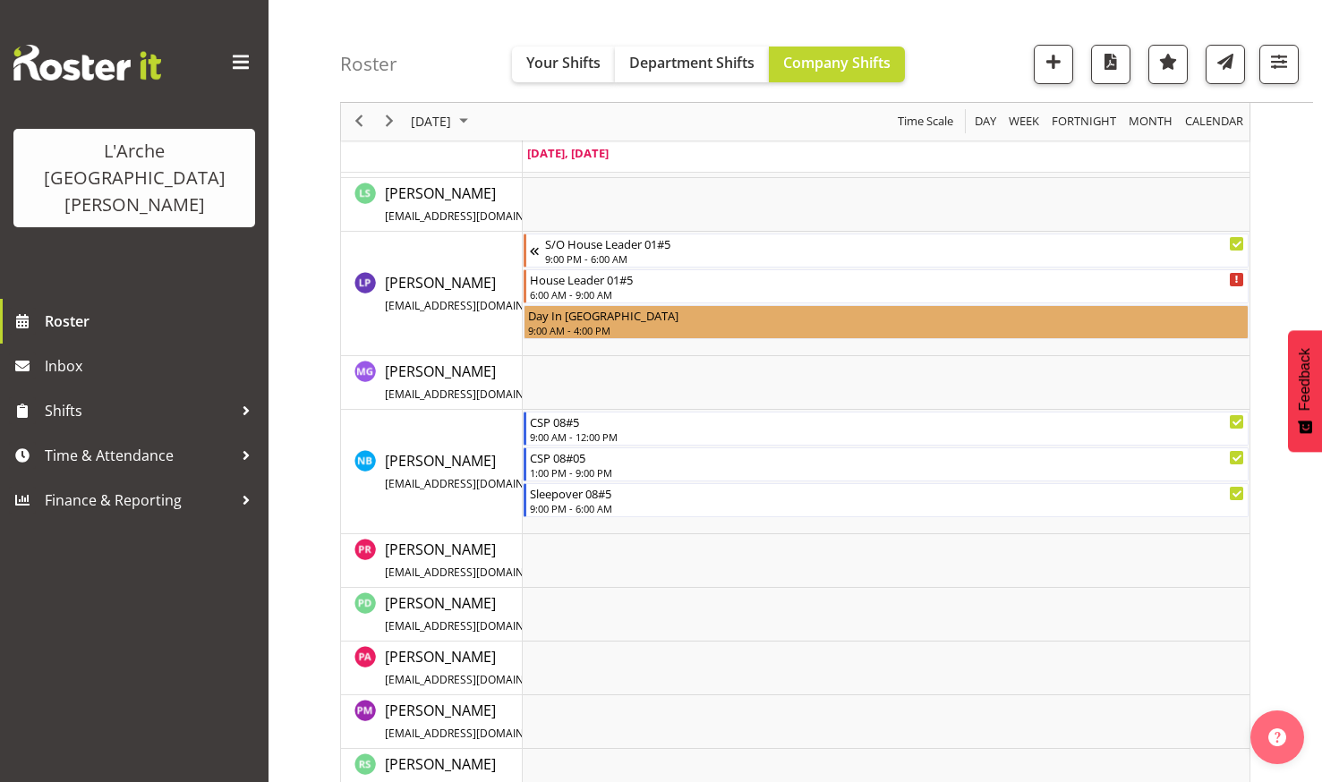
click at [931, 30] on div "Roster Your Shifts Department Shifts Company Shifts 2 Locations Clear 20 30 41 …" at bounding box center [826, 51] width 973 height 103
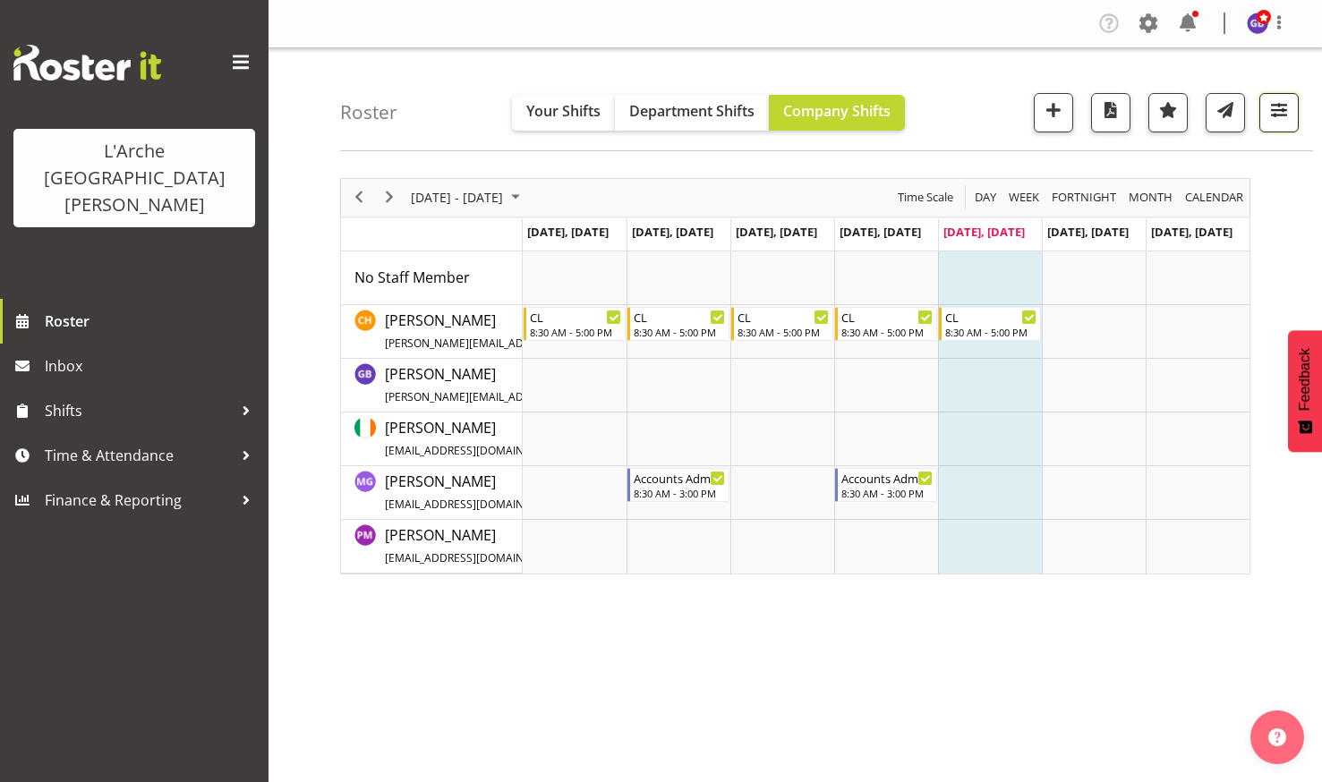
click at [1278, 108] on span "button" at bounding box center [1278, 109] width 23 height 23
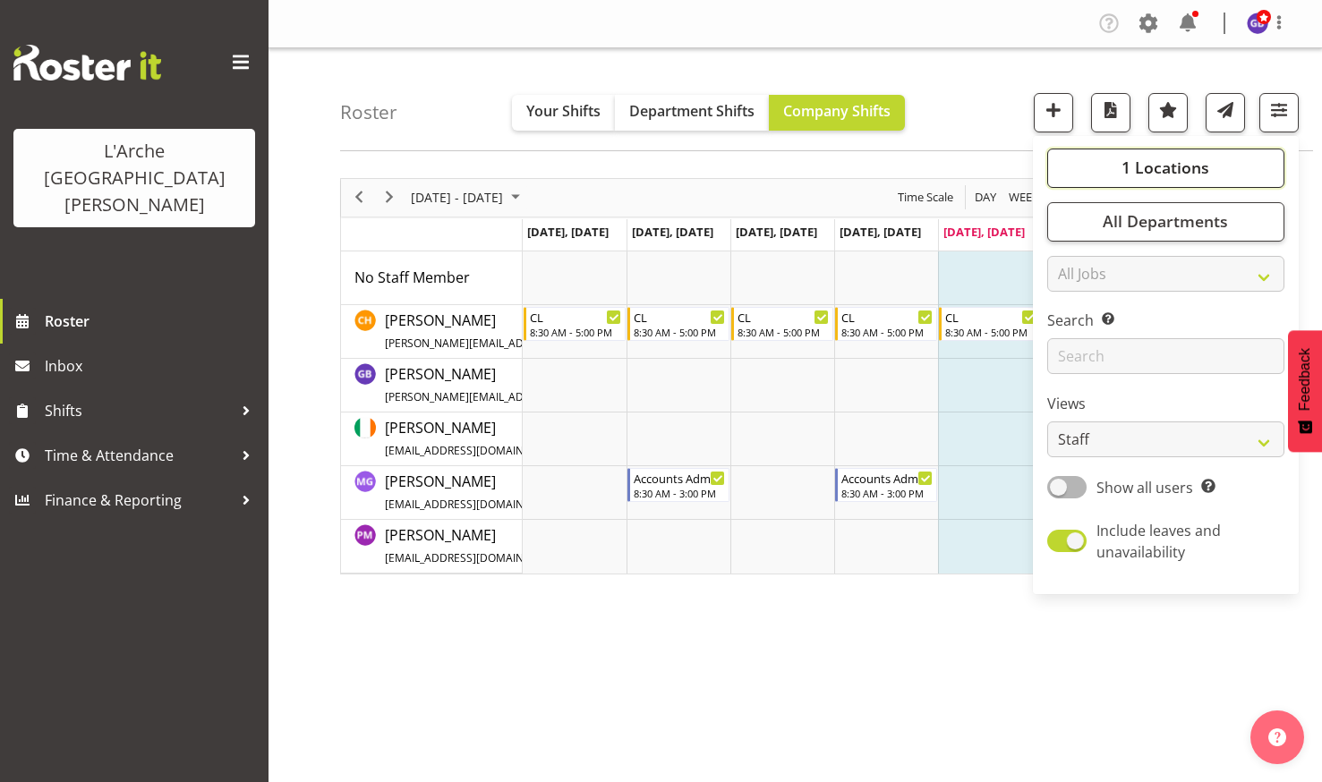
click at [1137, 165] on span "1 Locations" at bounding box center [1165, 167] width 88 height 21
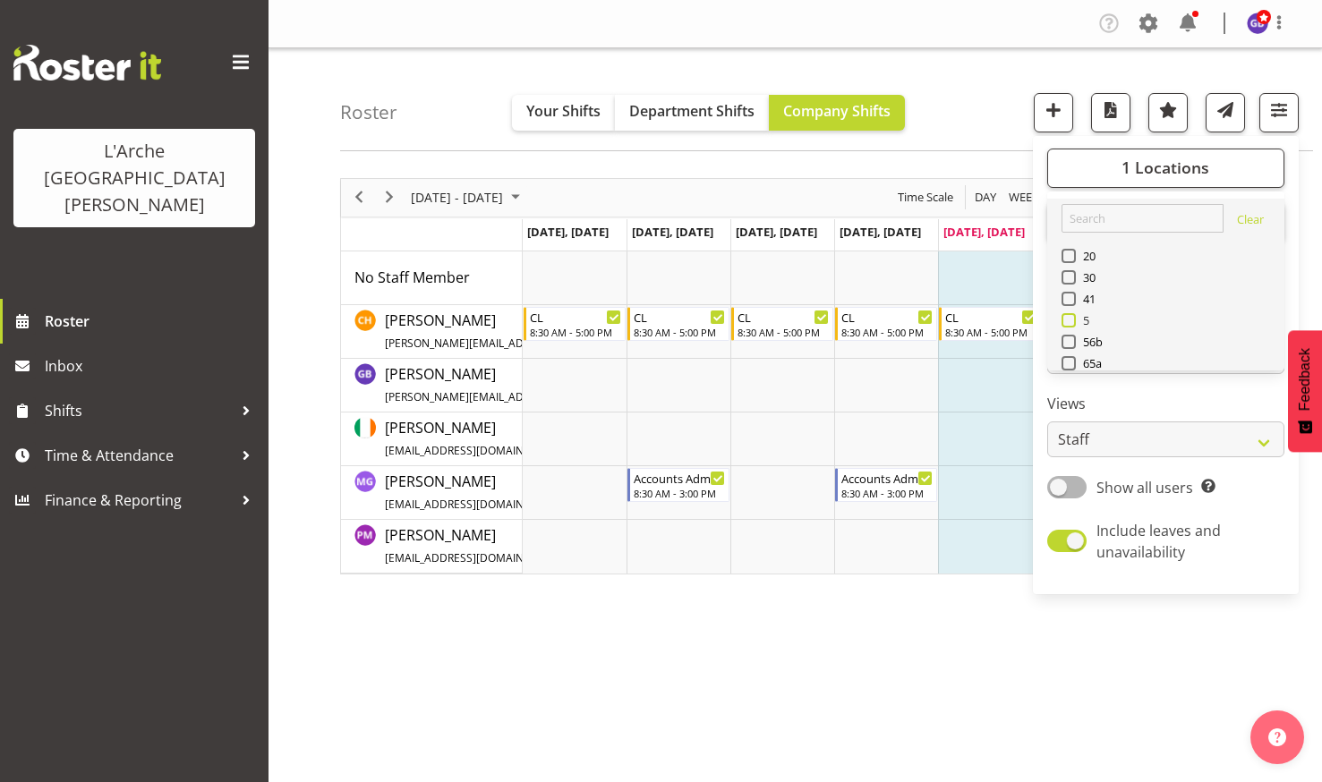
click at [1068, 319] on span at bounding box center [1068, 320] width 14 height 14
click at [1068, 319] on input "5" at bounding box center [1067, 320] width 12 height 12
checkbox input "true"
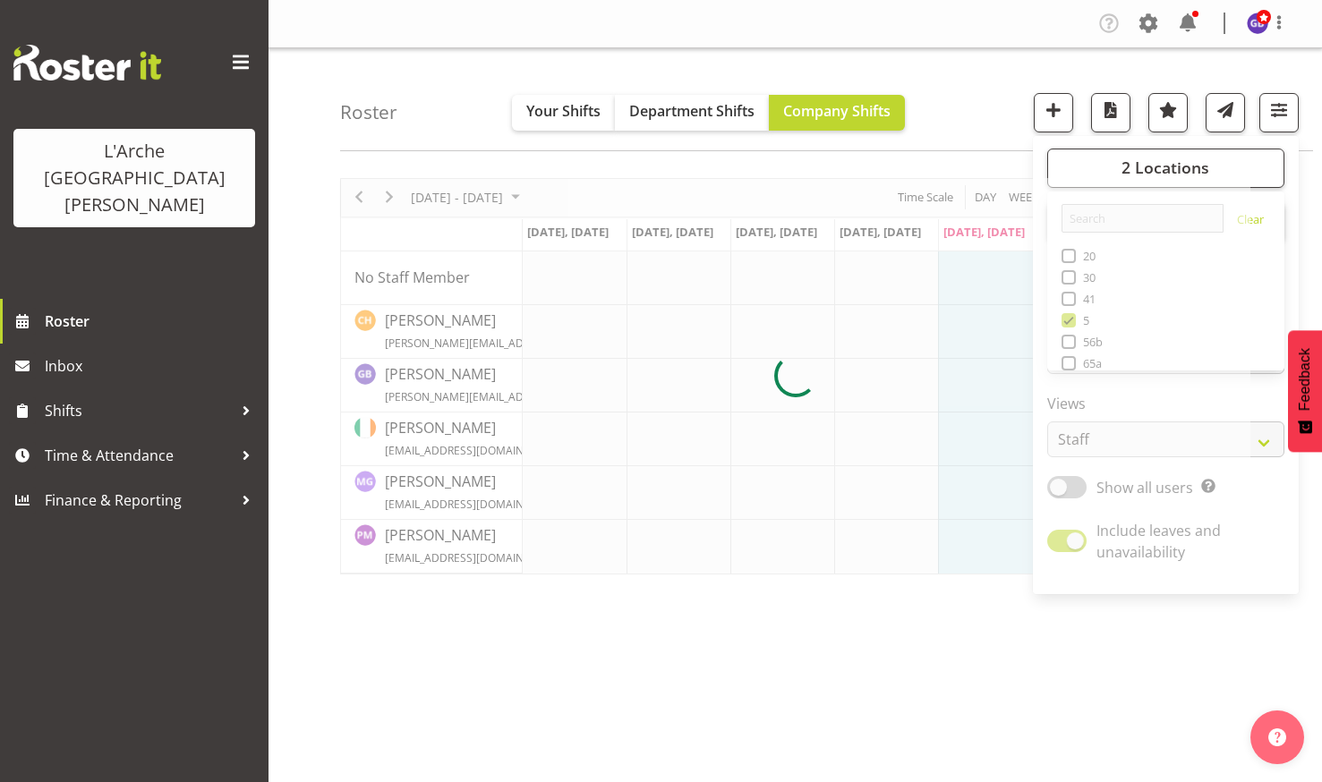
click at [984, 93] on div "Roster Your Shifts Department Shifts Company Shifts 2 Locations Clear 20 30 41 …" at bounding box center [826, 99] width 973 height 103
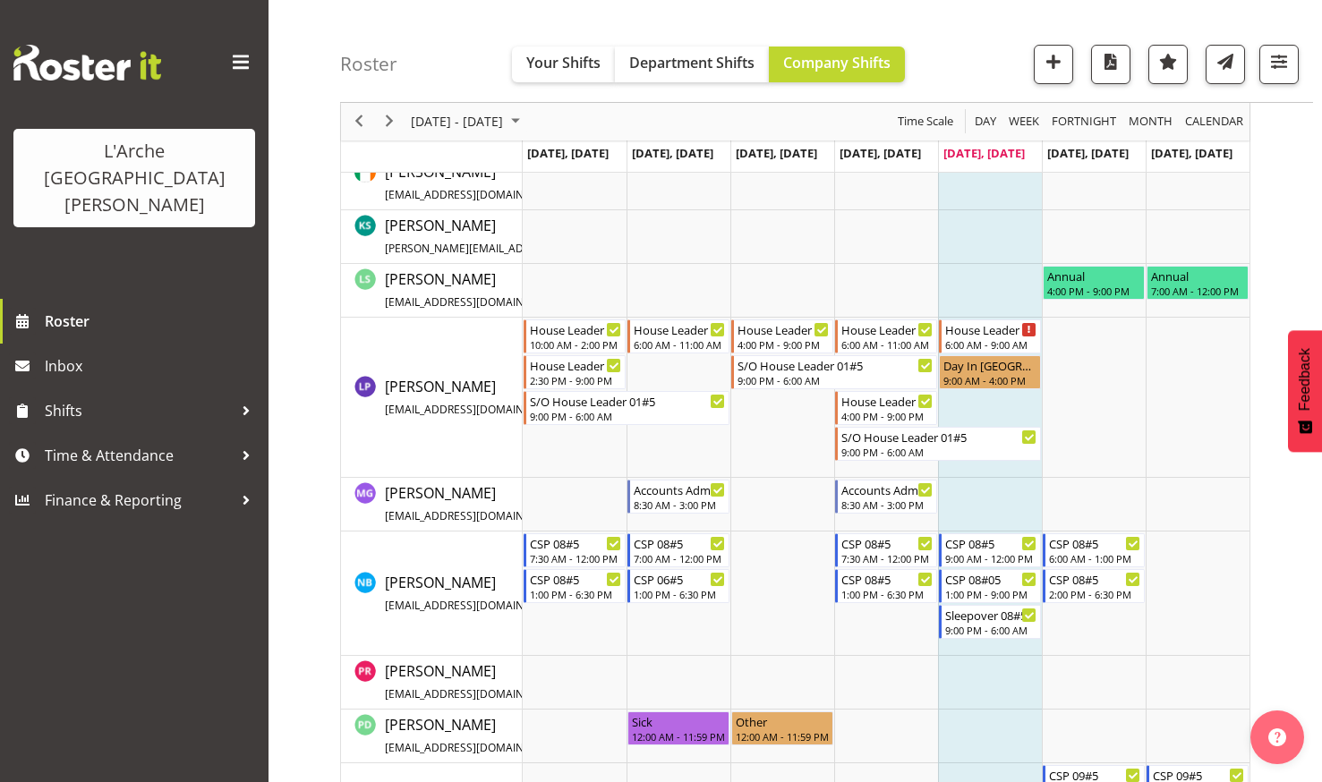
scroll to position [953, 0]
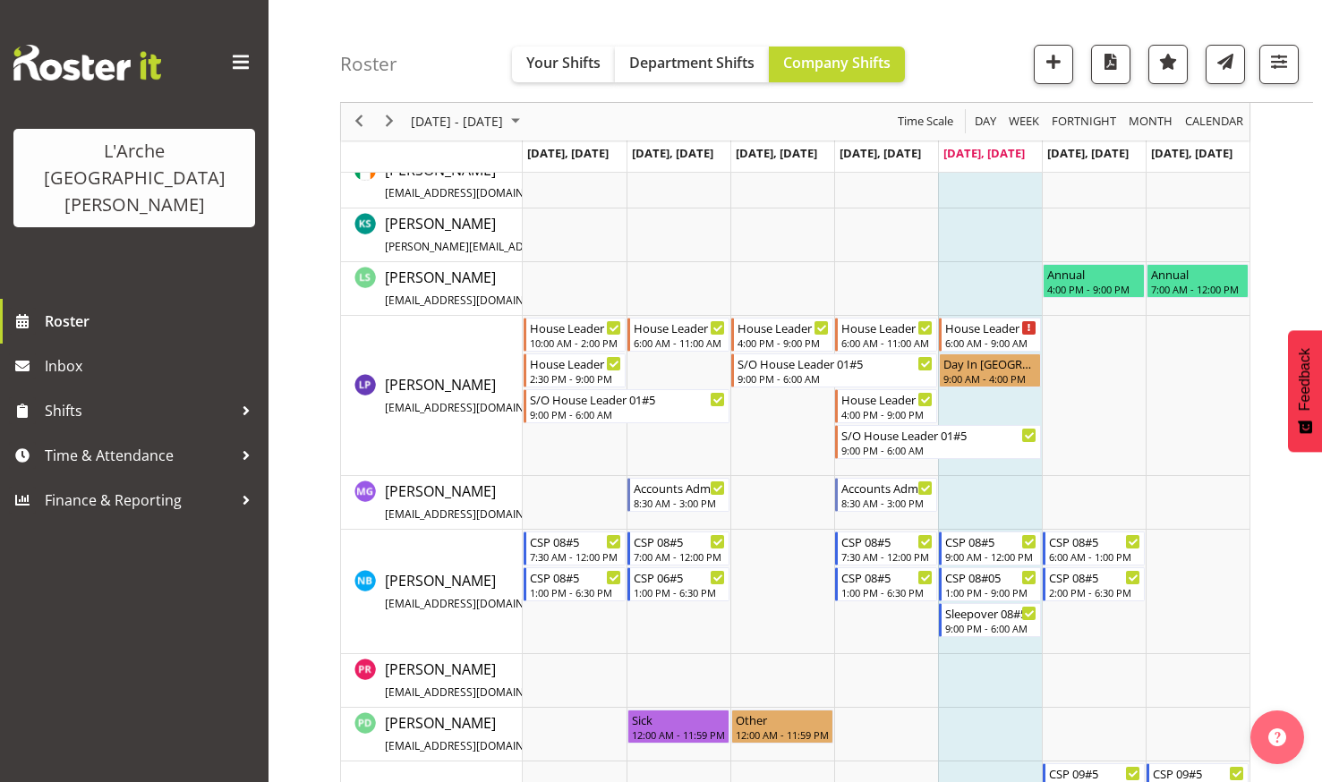
click at [261, 641] on div "L'Arche Mount [PERSON_NAME] Roster Inbox Shifts Time & Attendance Finance & Rep…" at bounding box center [134, 391] width 268 height 782
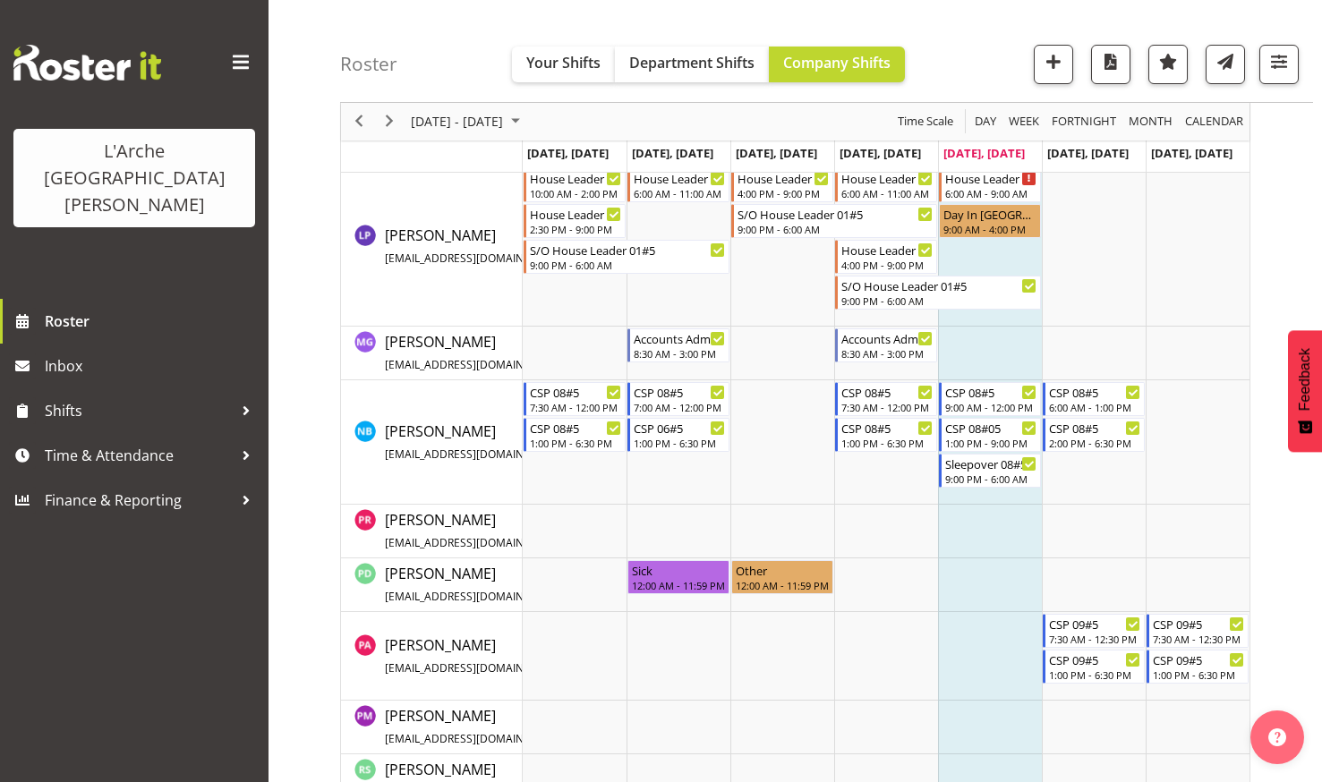
scroll to position [1104, 0]
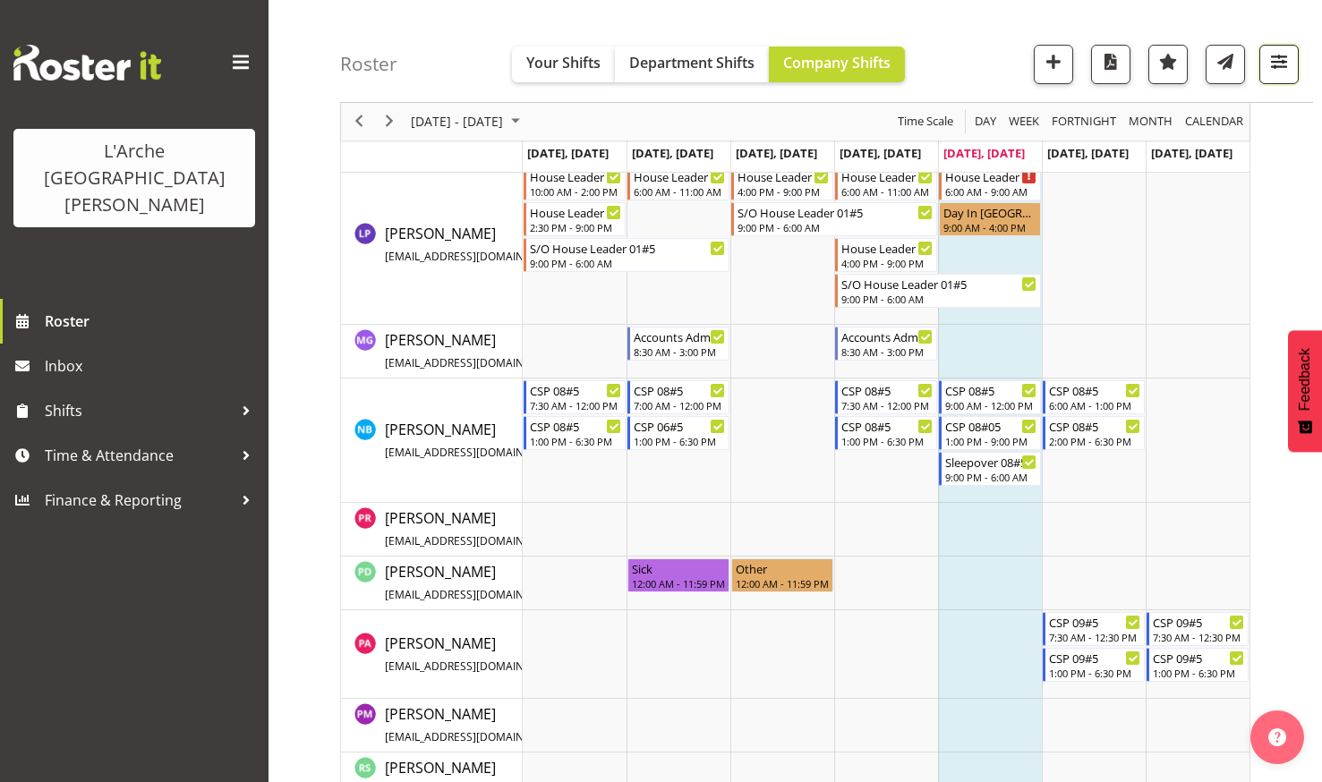
click at [1274, 57] on span "button" at bounding box center [1278, 61] width 23 height 23
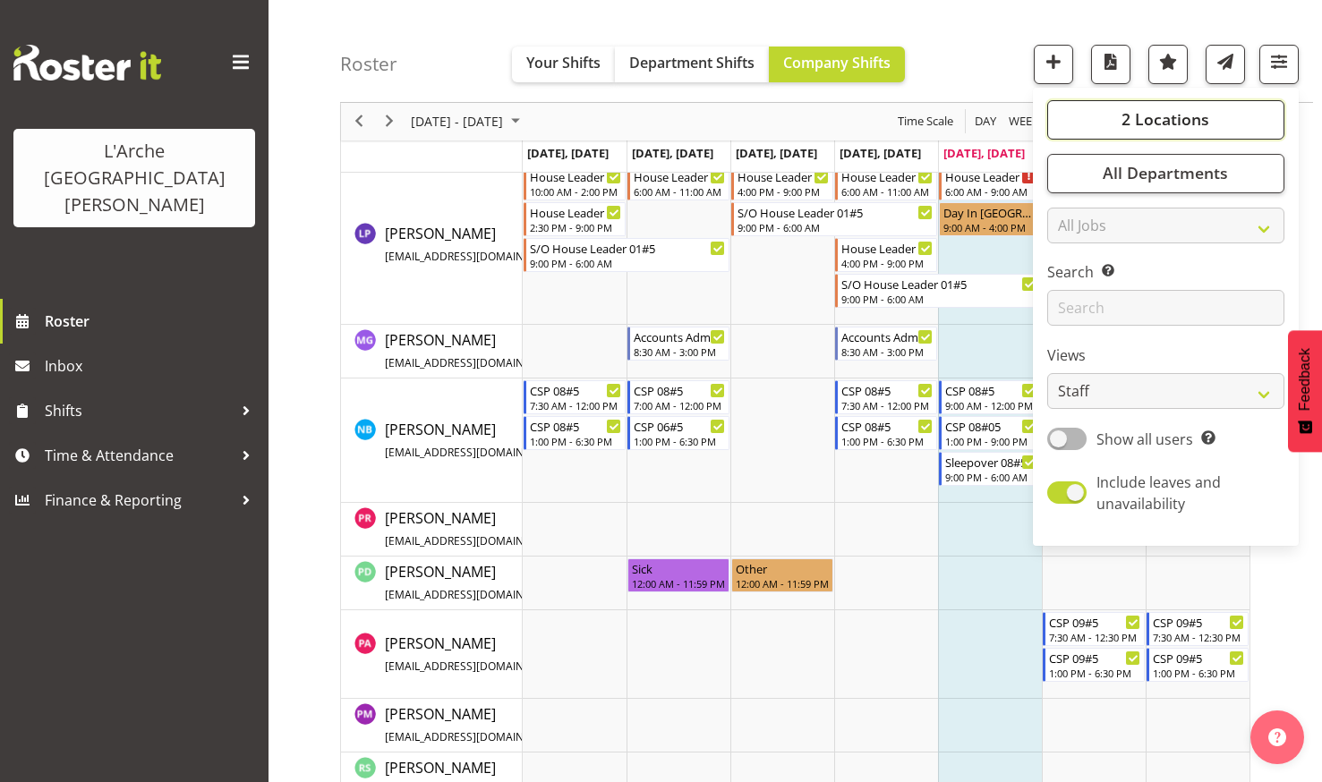
click at [1127, 107] on button "2 Locations" at bounding box center [1165, 119] width 237 height 39
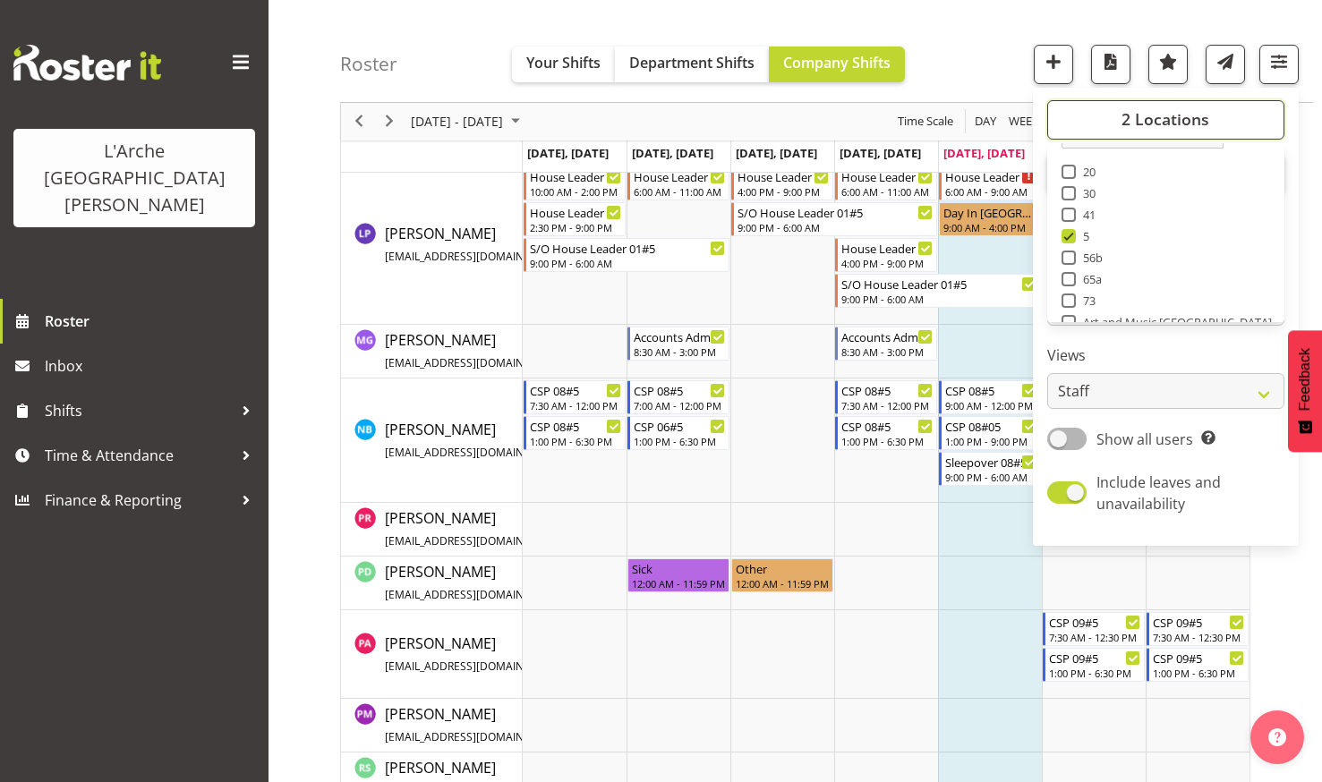
scroll to position [72, 0]
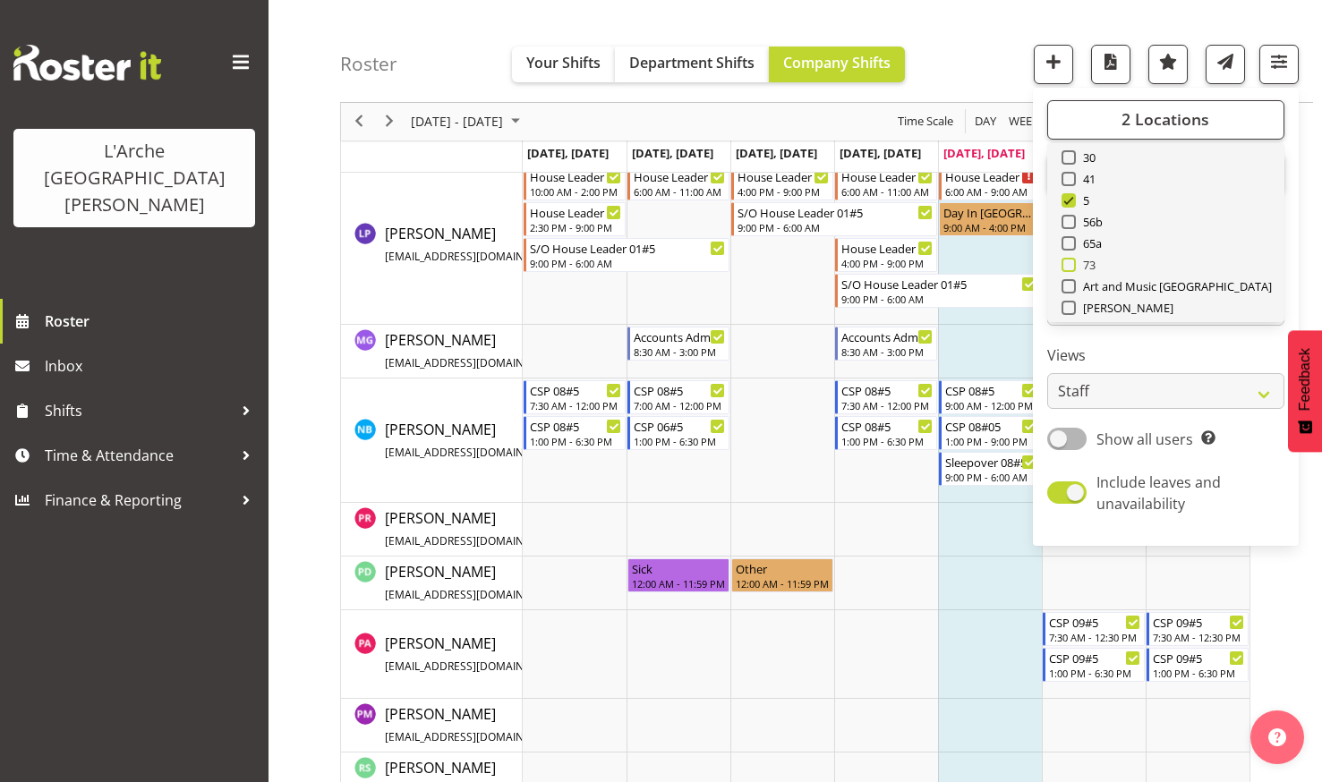
click at [1069, 261] on span at bounding box center [1068, 265] width 14 height 14
click at [1069, 261] on input "73" at bounding box center [1067, 266] width 12 height 12
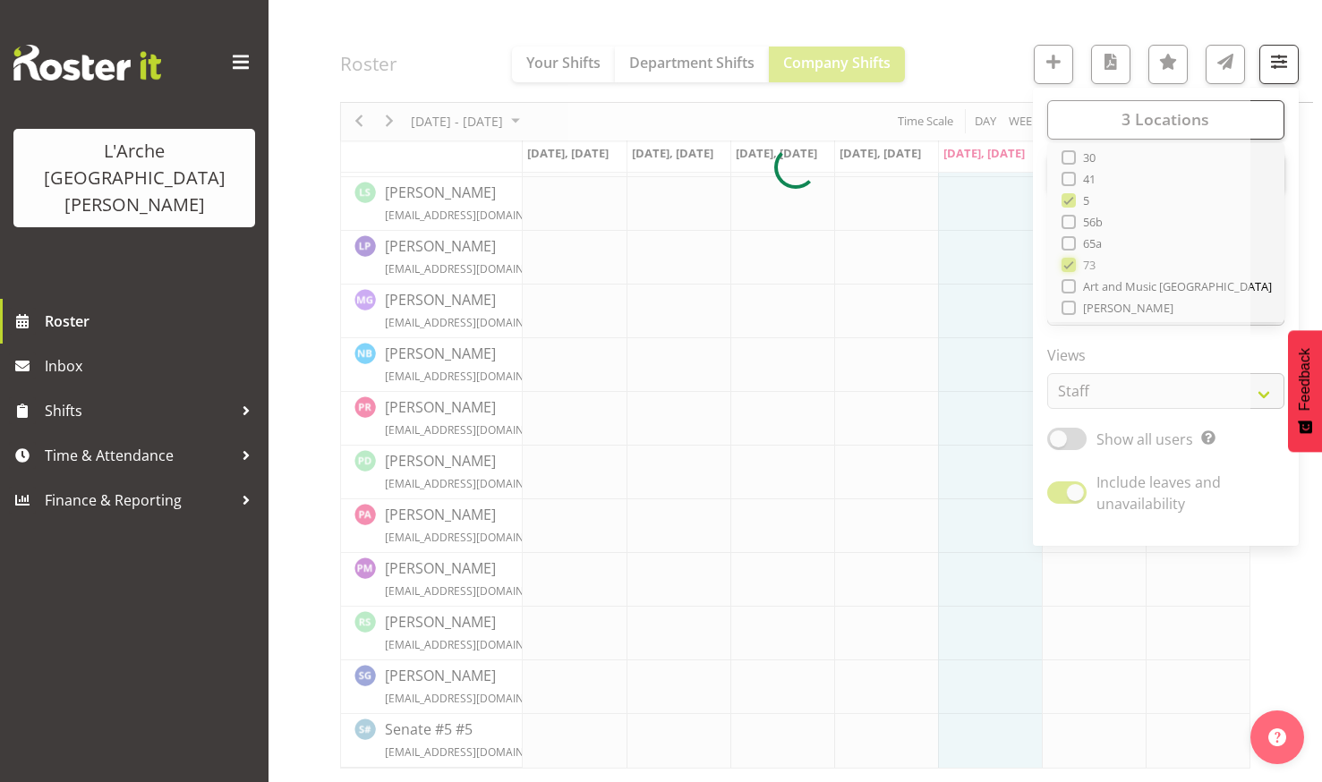
scroll to position [610, 0]
click at [1069, 199] on div at bounding box center [795, 169] width 910 height 1202
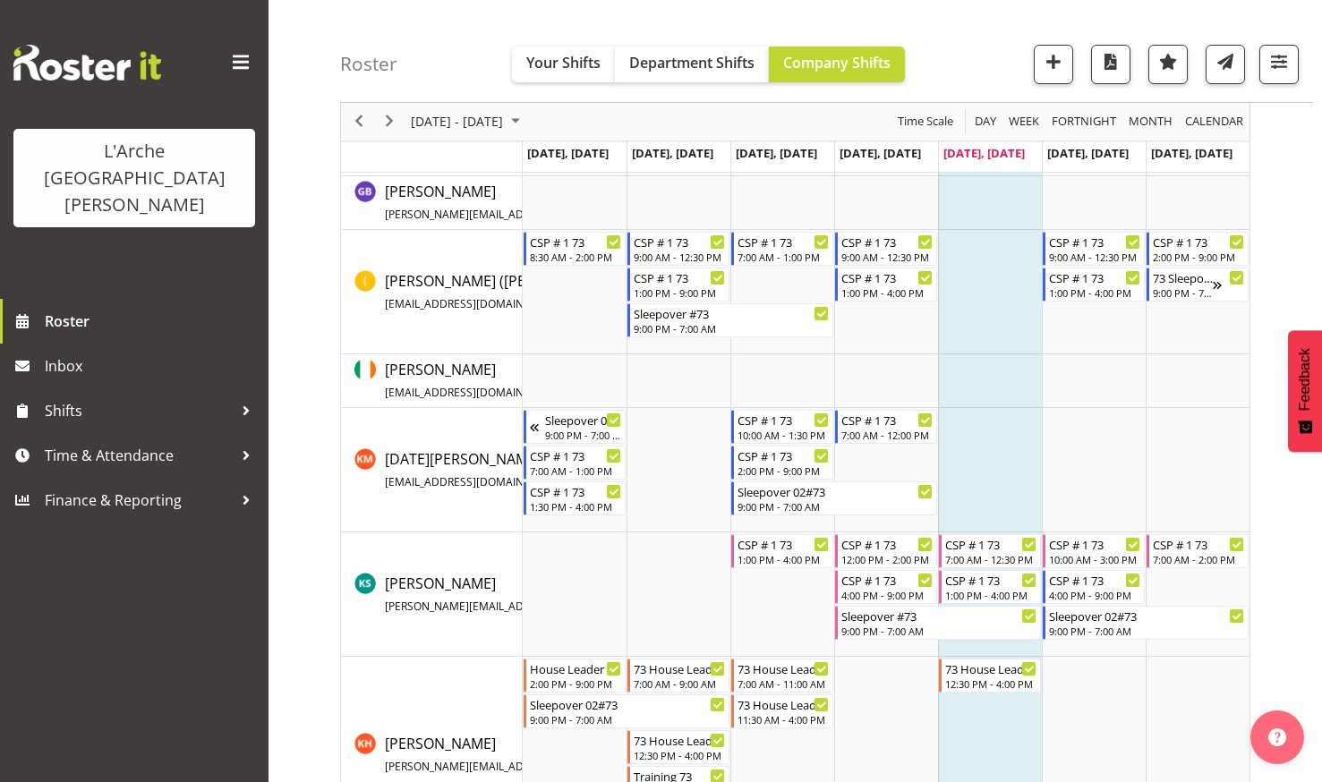
scroll to position [970, 0]
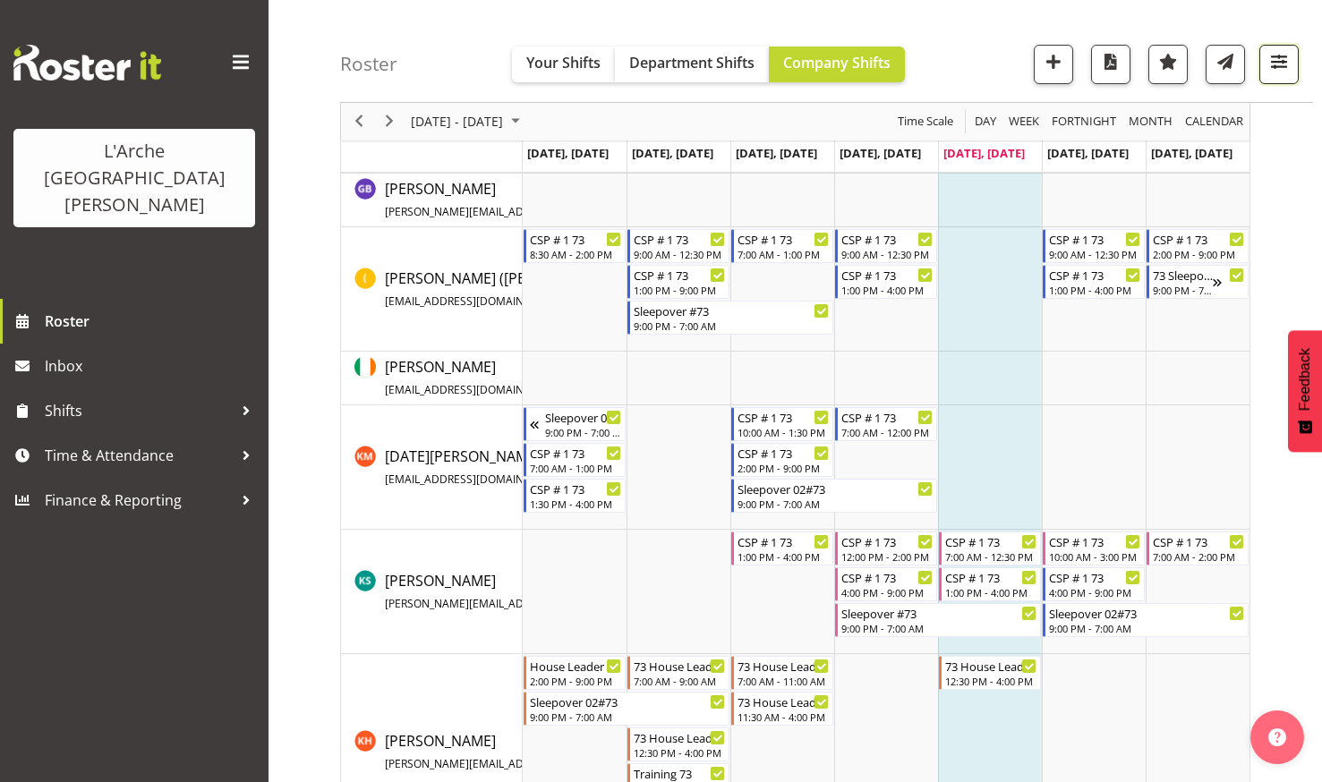
click at [1273, 63] on span "button" at bounding box center [1278, 61] width 23 height 23
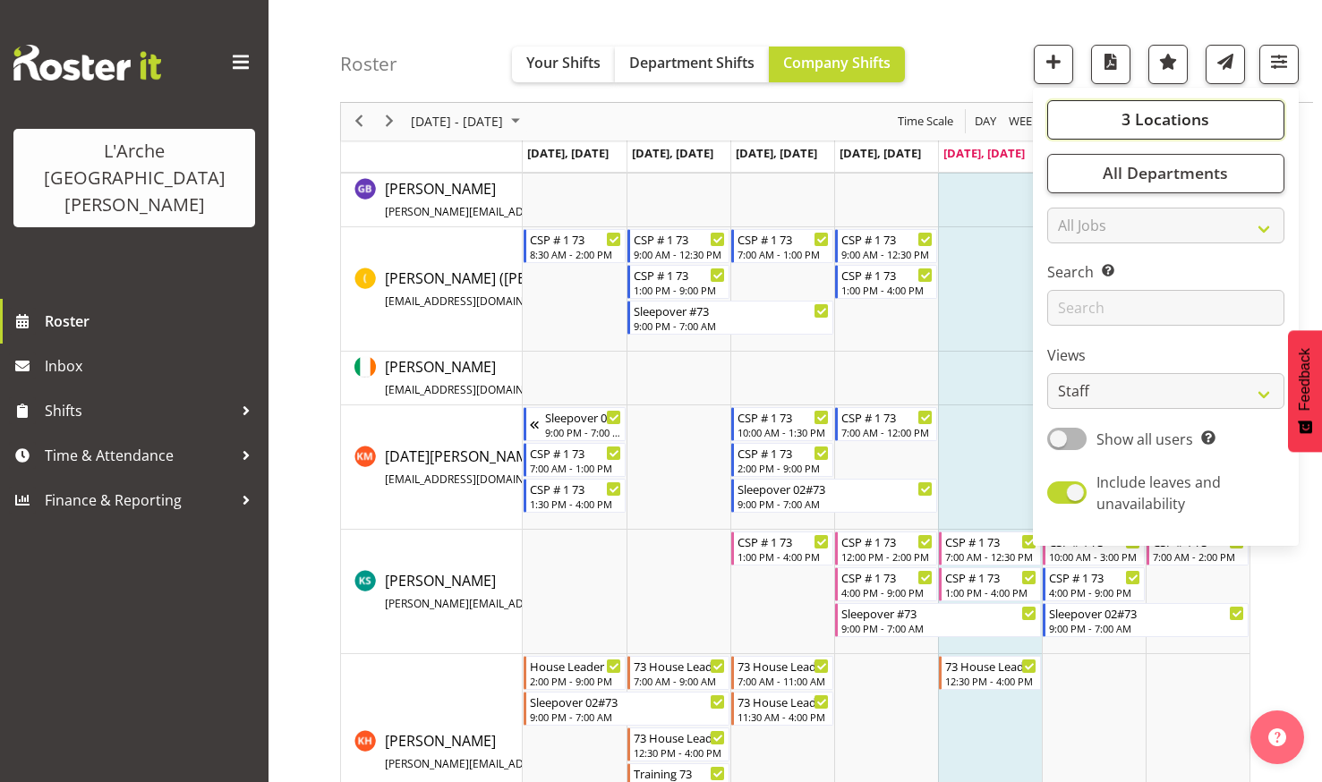
click at [1155, 116] on span "3 Locations" at bounding box center [1165, 119] width 88 height 21
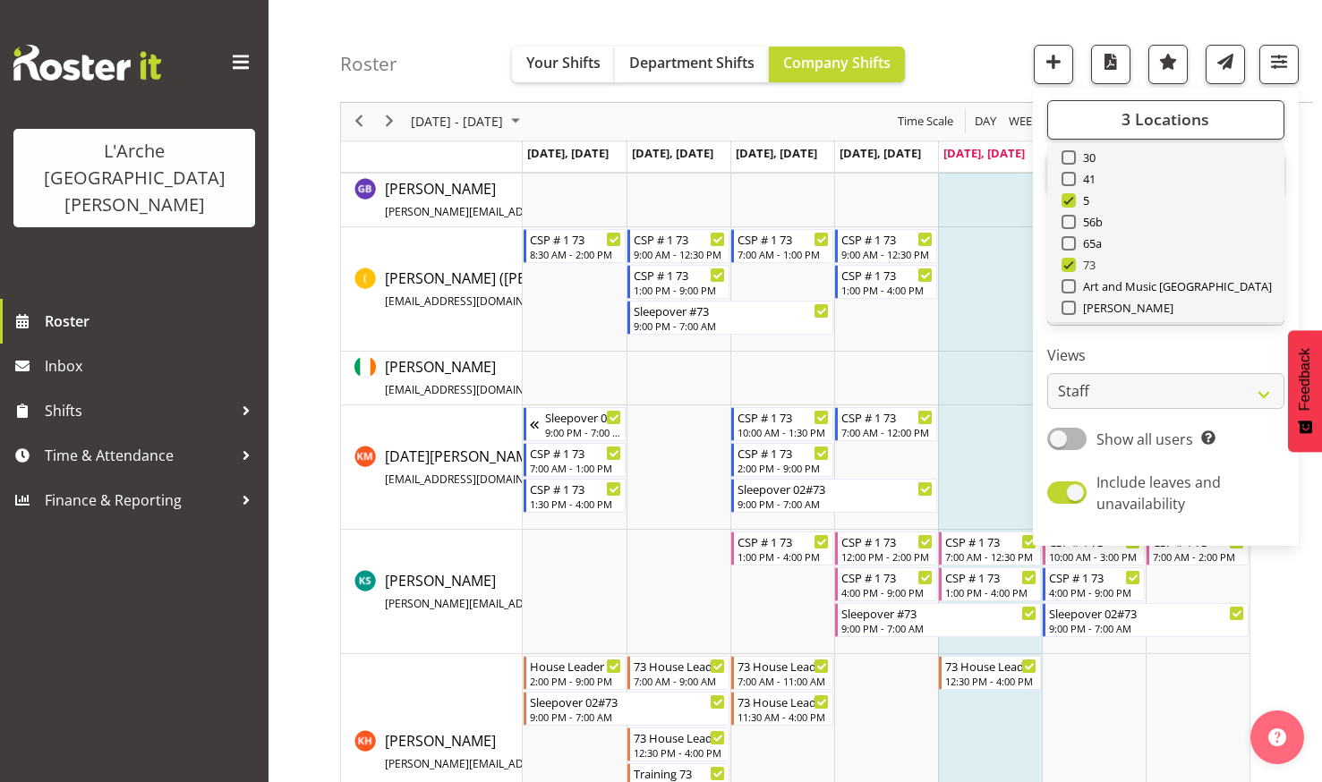
click at [1071, 260] on span at bounding box center [1068, 265] width 14 height 14
click at [1071, 260] on input "73" at bounding box center [1067, 266] width 12 height 12
checkbox input "false"
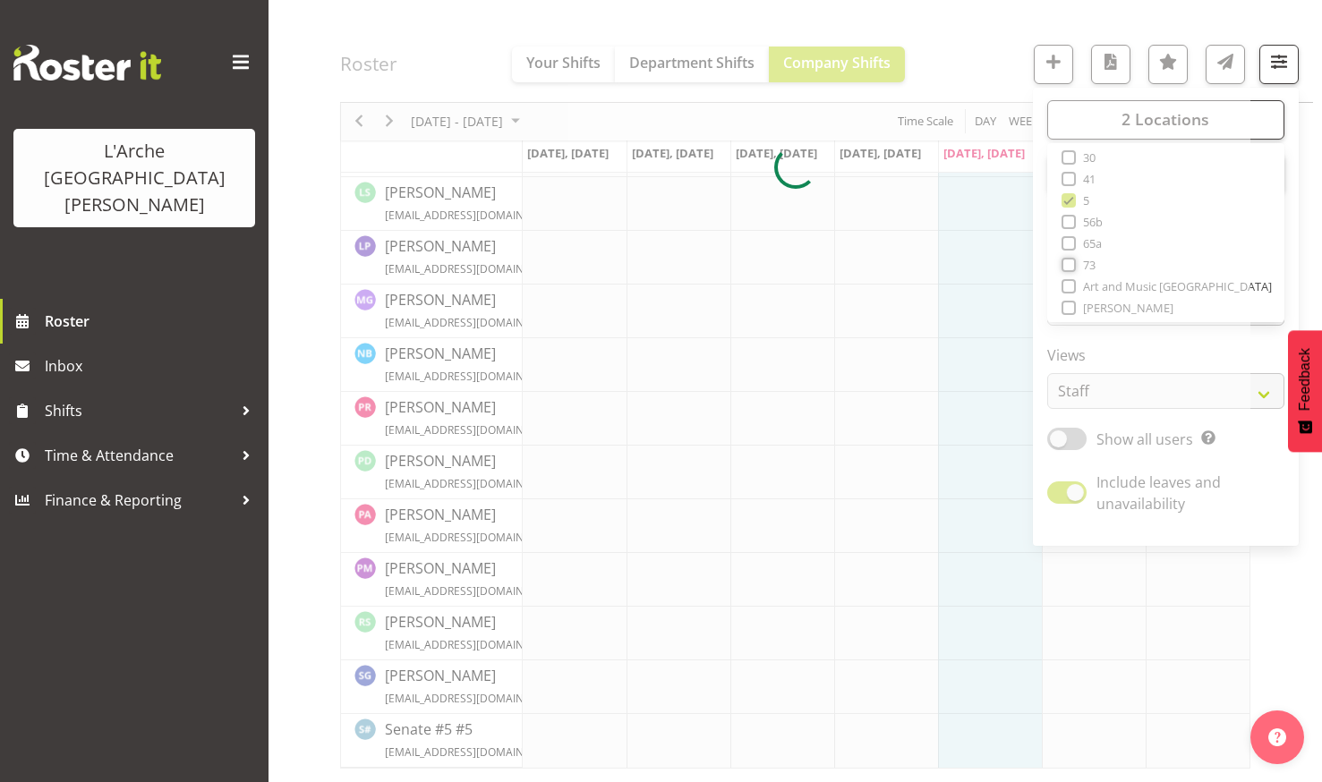
scroll to position [610, 0]
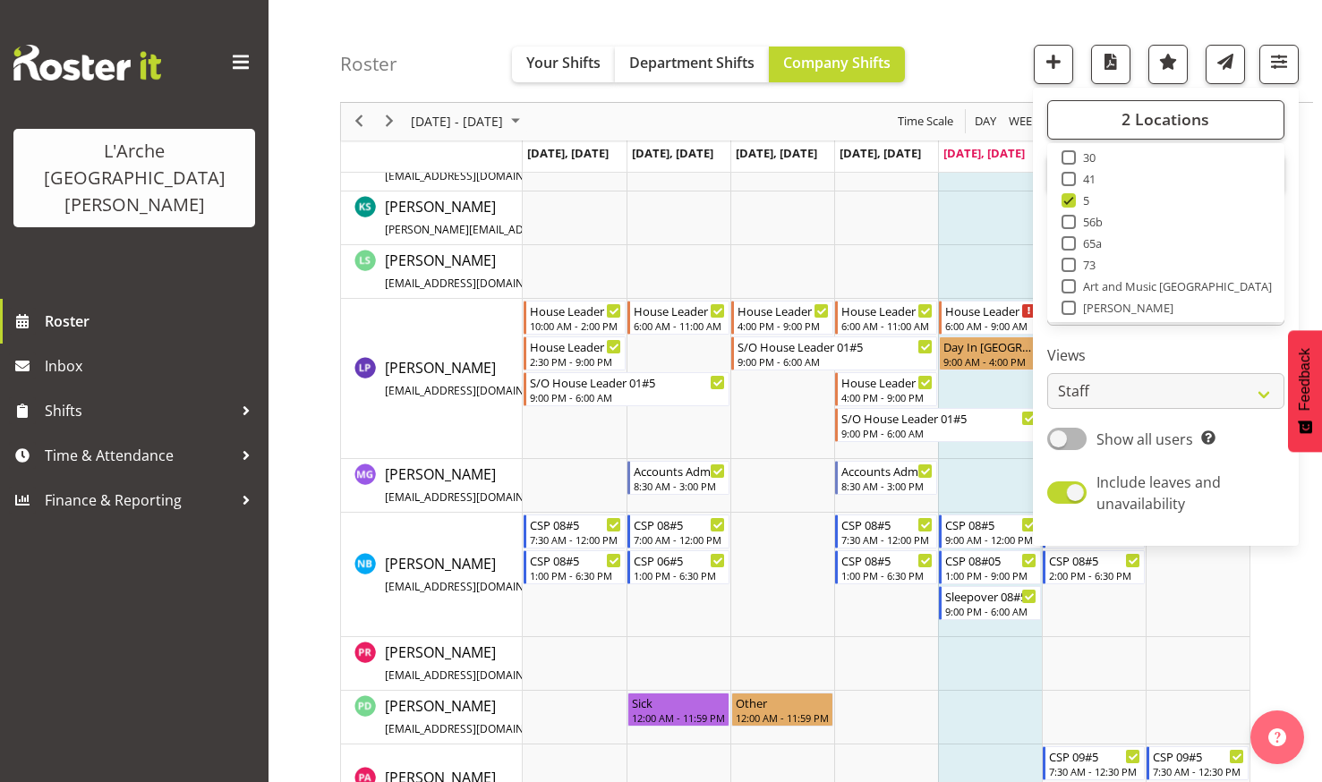
click at [1069, 200] on span at bounding box center [1068, 200] width 14 height 14
click at [1069, 200] on input "5" at bounding box center [1067, 201] width 12 height 12
checkbox input "false"
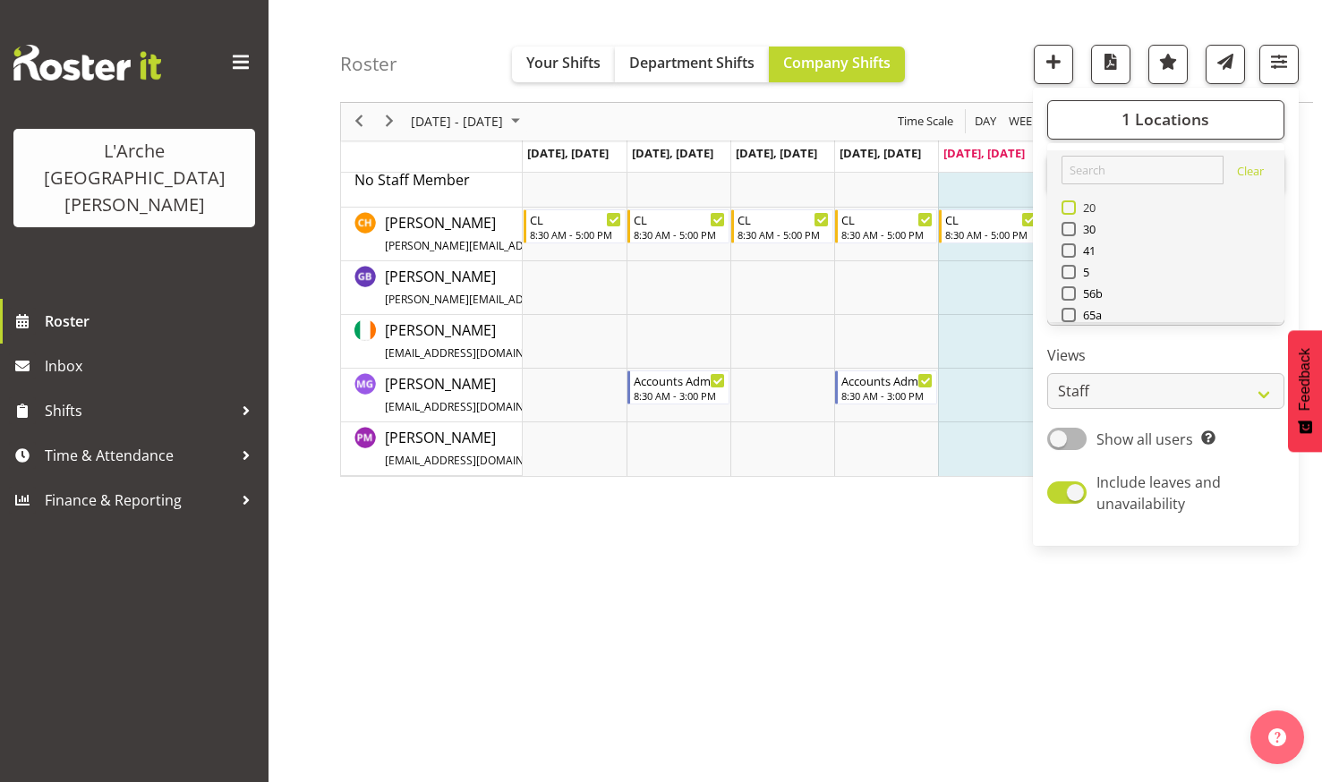
click at [1068, 205] on span at bounding box center [1068, 207] width 14 height 14
click at [1068, 205] on input "20" at bounding box center [1067, 208] width 12 height 12
checkbox input "true"
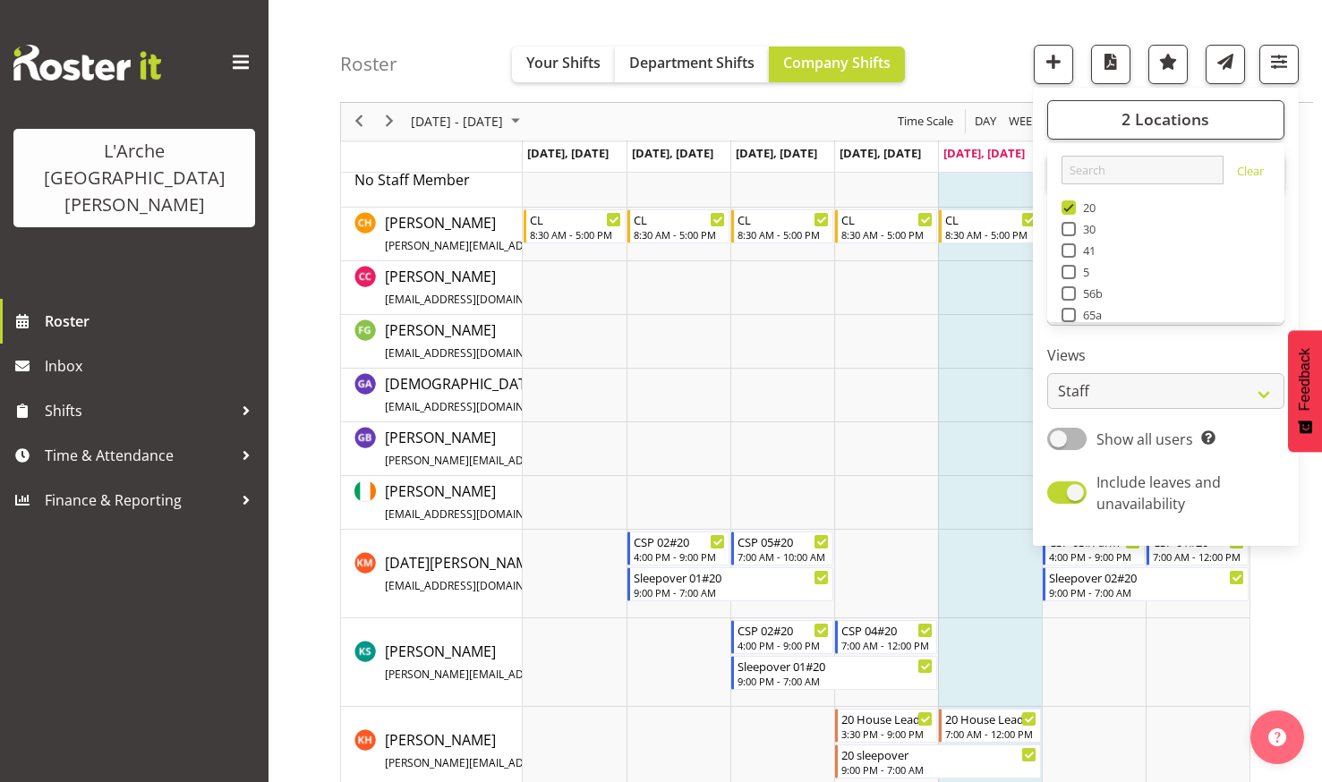
click at [984, 50] on div "Roster Your Shifts Department Shifts Company Shifts 2 Locations Clear 20 30 41 …" at bounding box center [826, 51] width 973 height 103
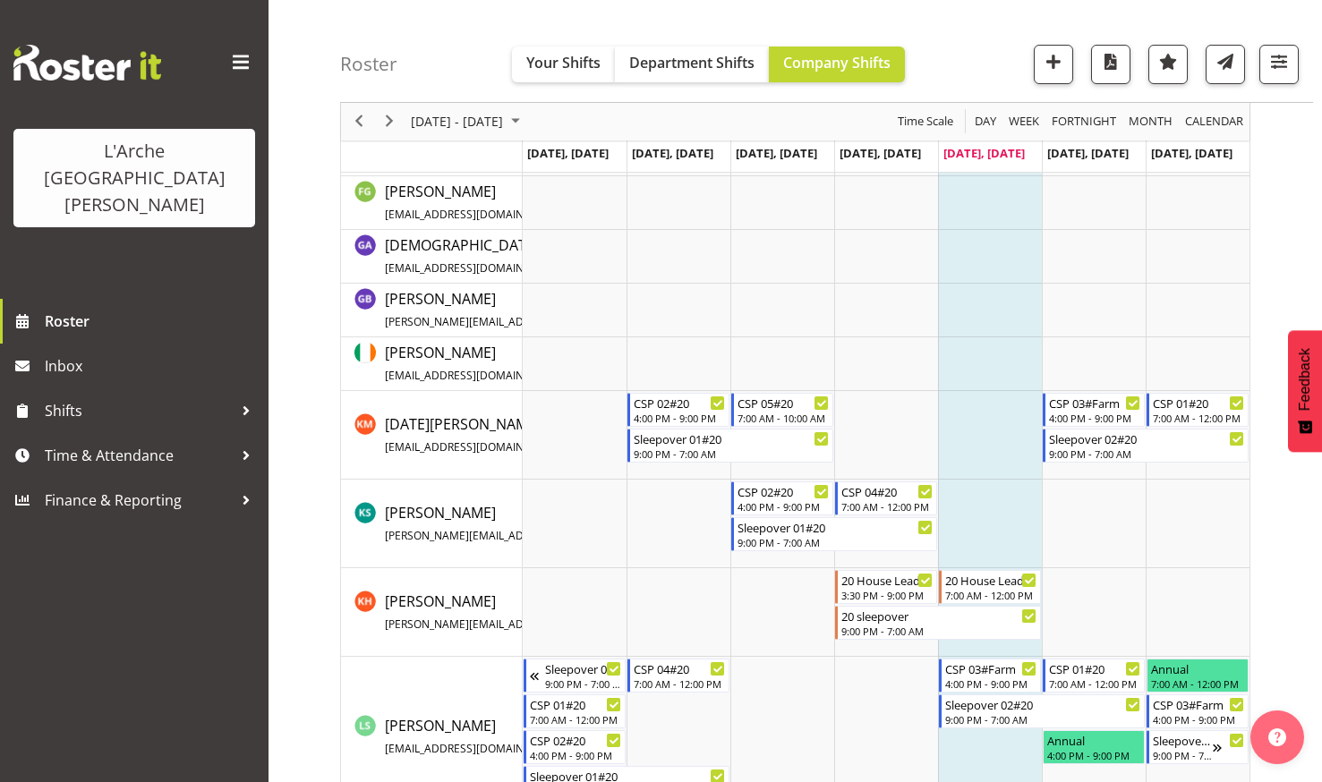
scroll to position [237, 0]
